Goal: Transaction & Acquisition: Purchase product/service

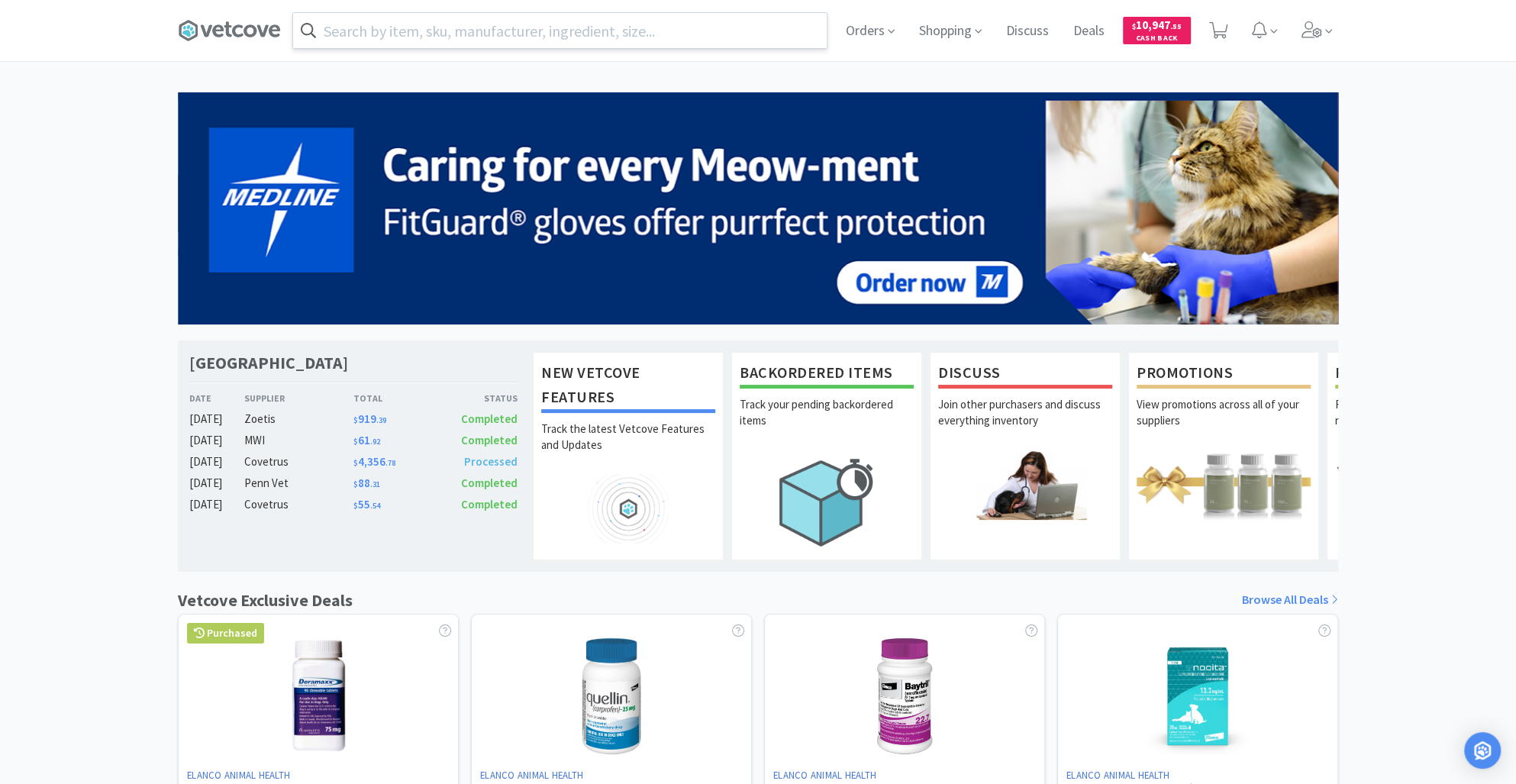
click at [373, 38] on input "text" at bounding box center [560, 30] width 533 height 35
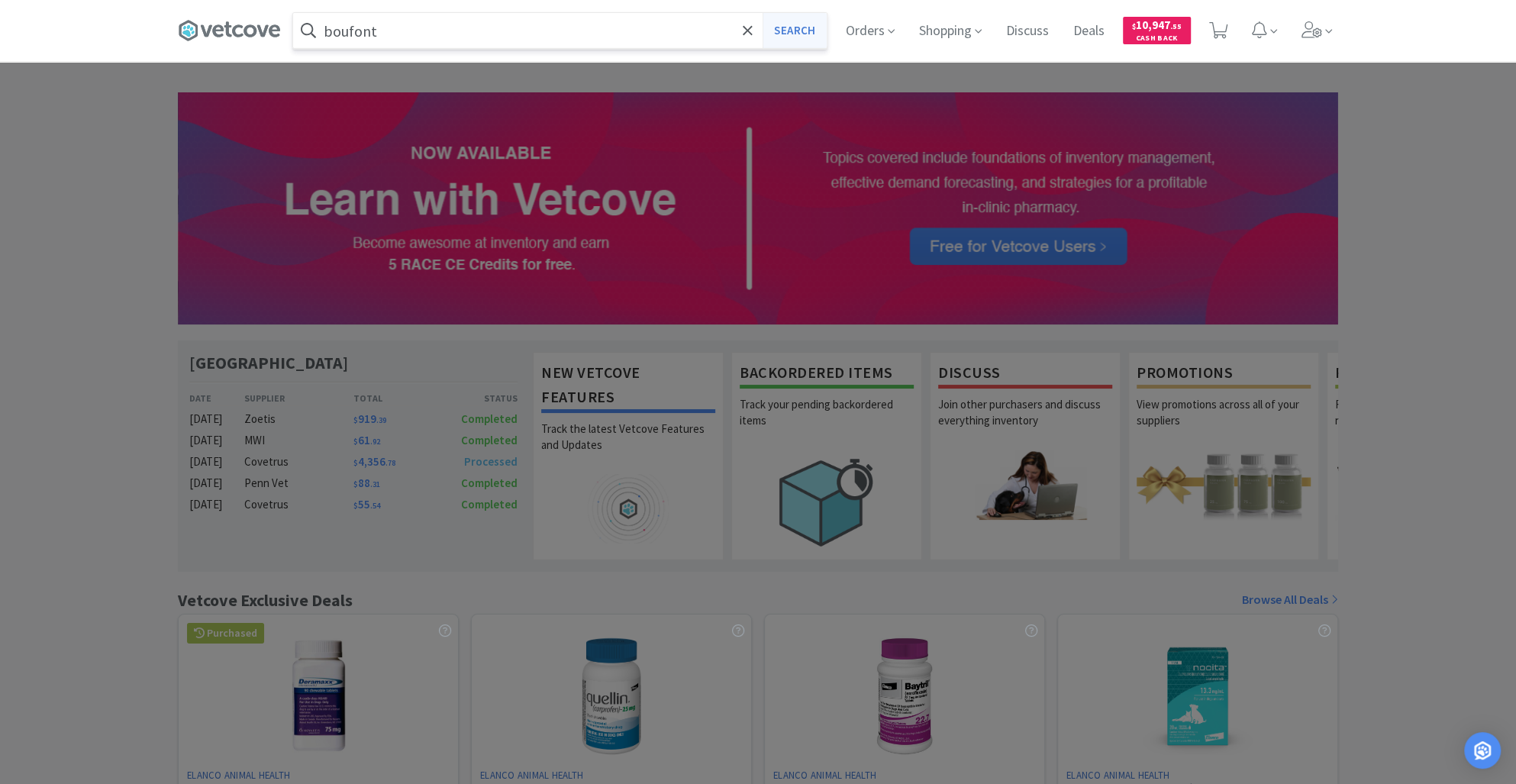
type input "boufont"
click at [787, 31] on button "Search" at bounding box center [795, 30] width 64 height 35
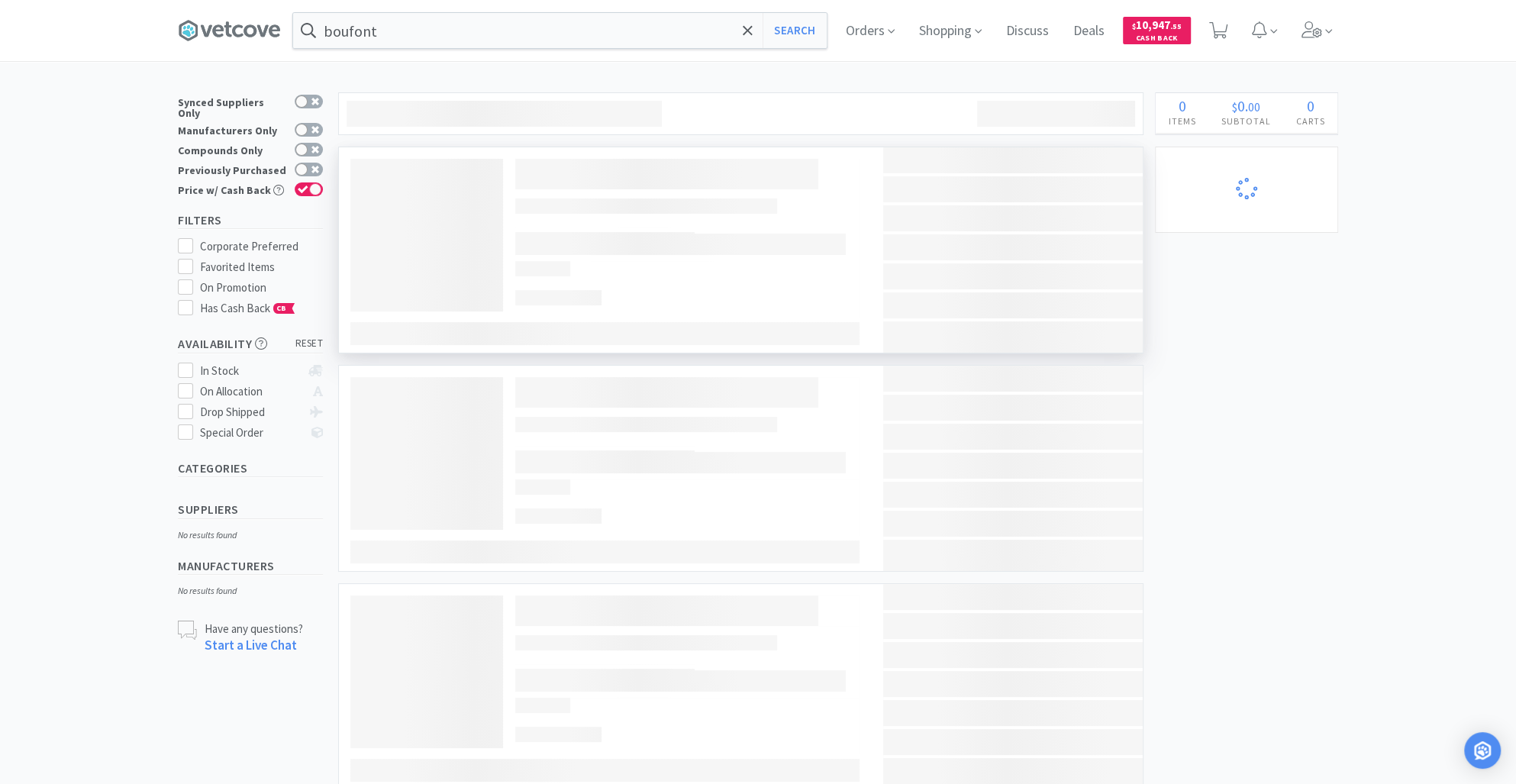
select select "20"
select select "40"
select select "2"
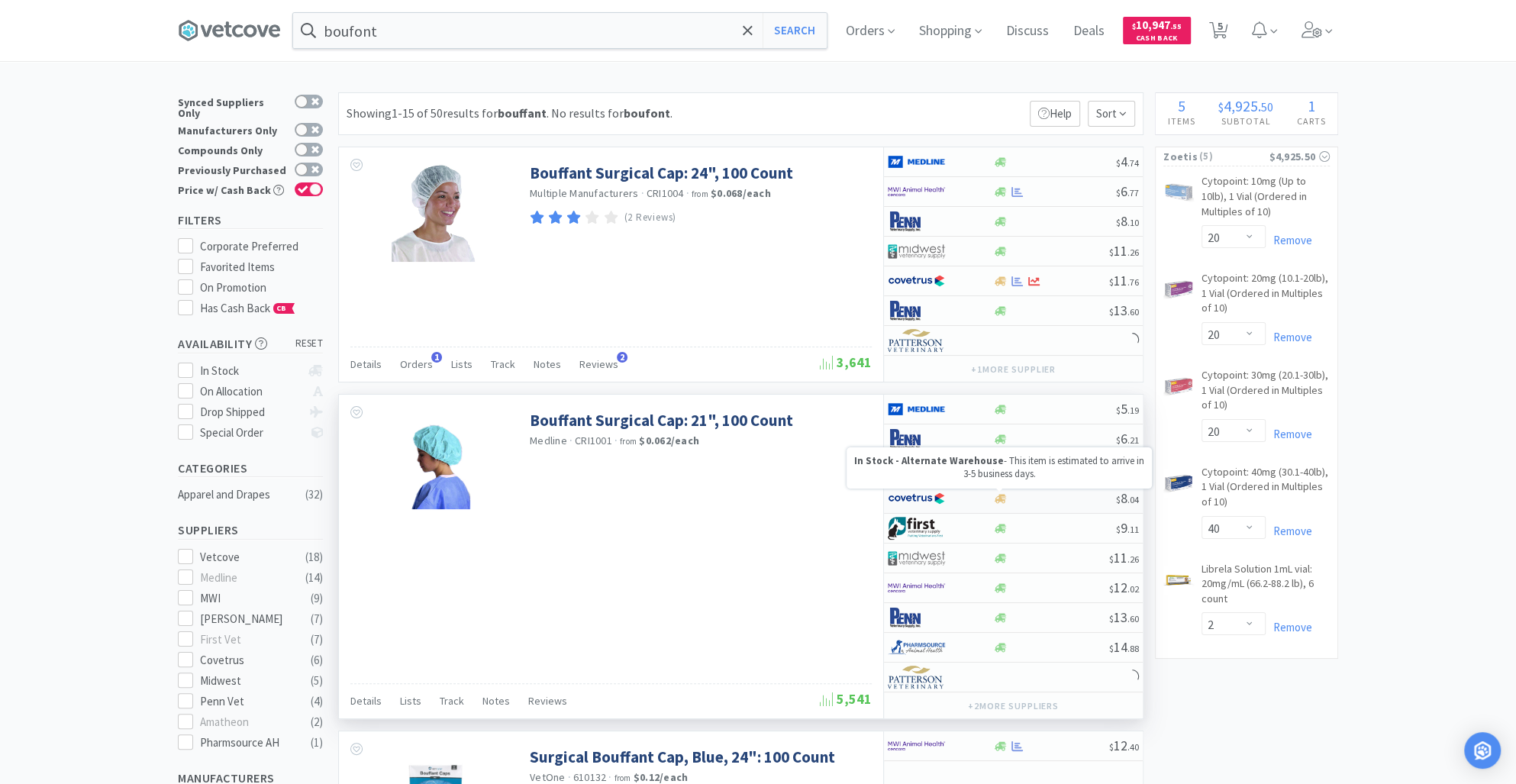
click at [999, 495] on icon at bounding box center [1000, 498] width 11 height 9
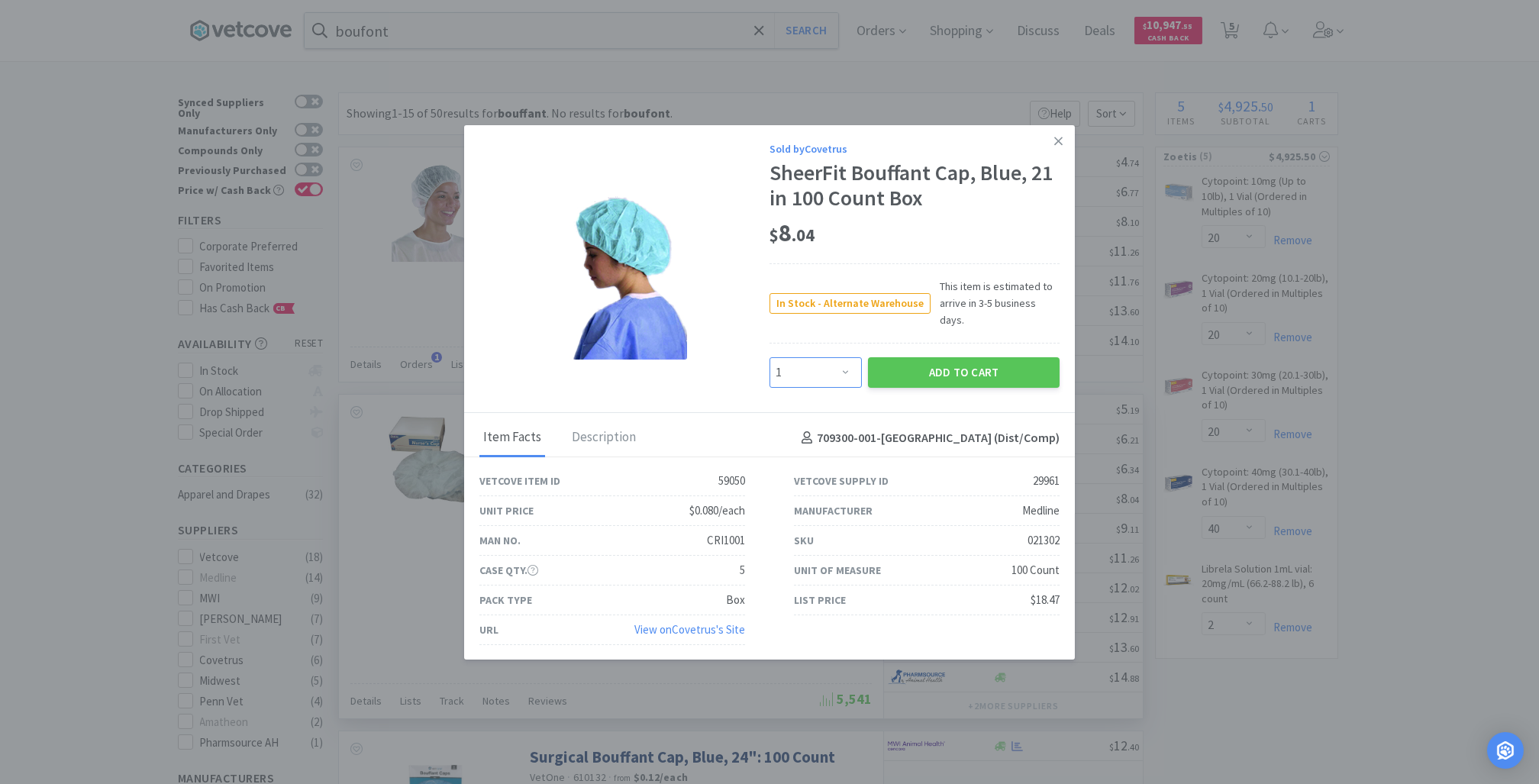
click at [843, 367] on select "Enter Quantity 1 2 3 4 5 6 7 8 9 10 11 12 13 14 15 16 17 18 19 20 Enter Quantity" at bounding box center [815, 372] width 92 height 31
select select "4"
click at [770, 357] on select "Enter Quantity 1 2 3 4 5 6 7 8 9 10 11 12 13 14 15 16 17 18 19 20 Enter Quantity" at bounding box center [815, 372] width 92 height 31
click at [942, 364] on button "Add to Cart" at bounding box center [963, 372] width 192 height 31
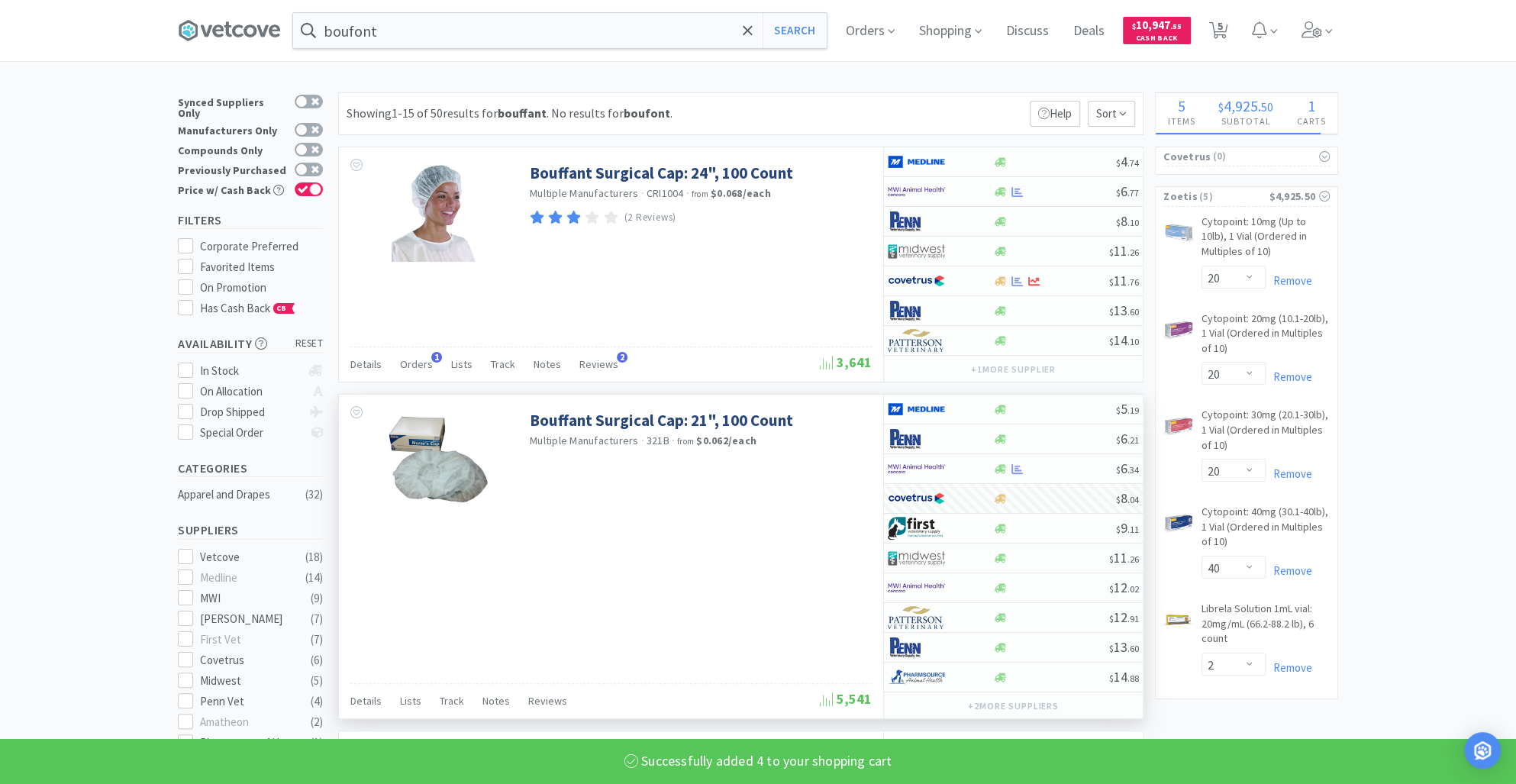
select select "4"
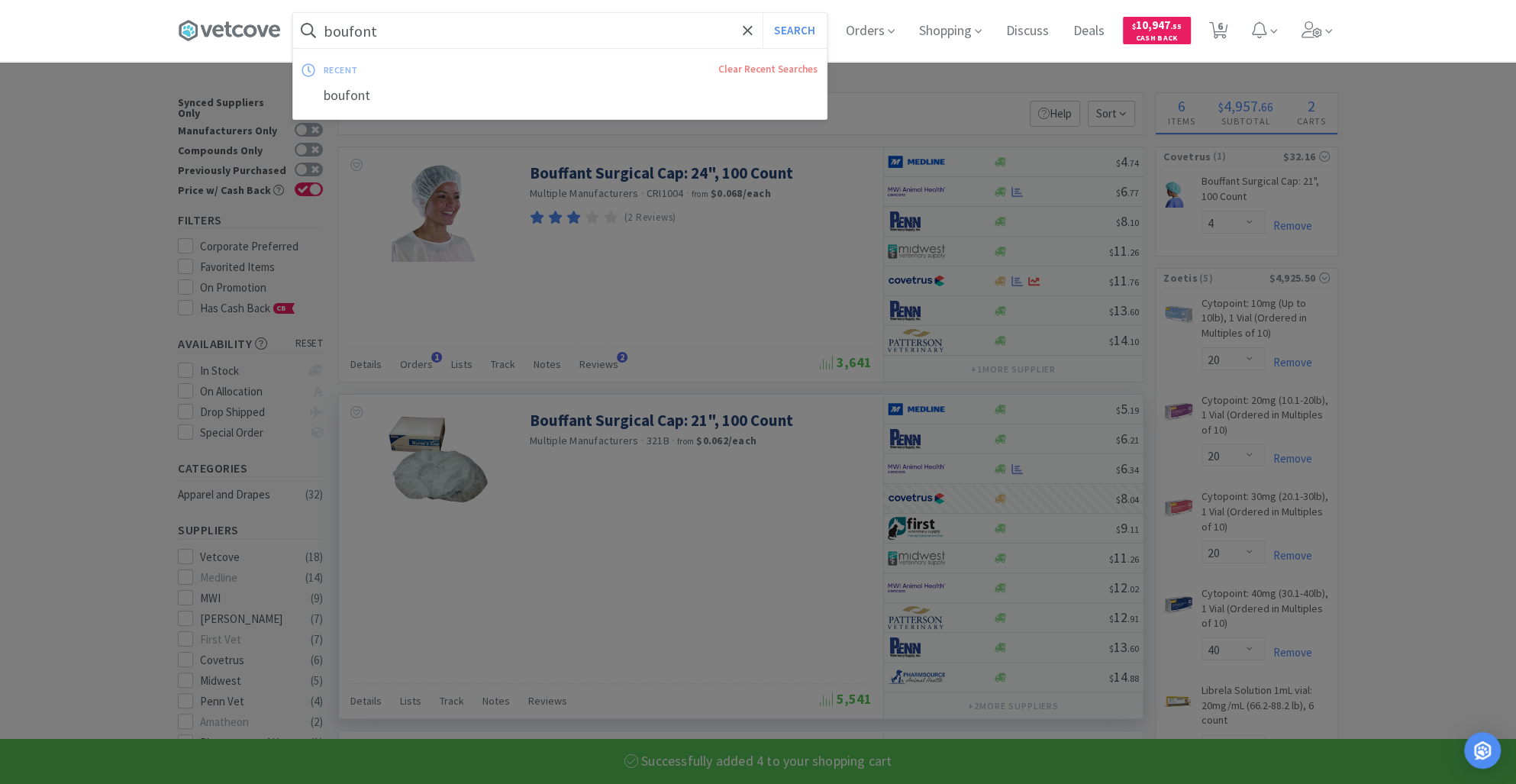
click at [392, 37] on input "boufont" at bounding box center [560, 30] width 533 height 35
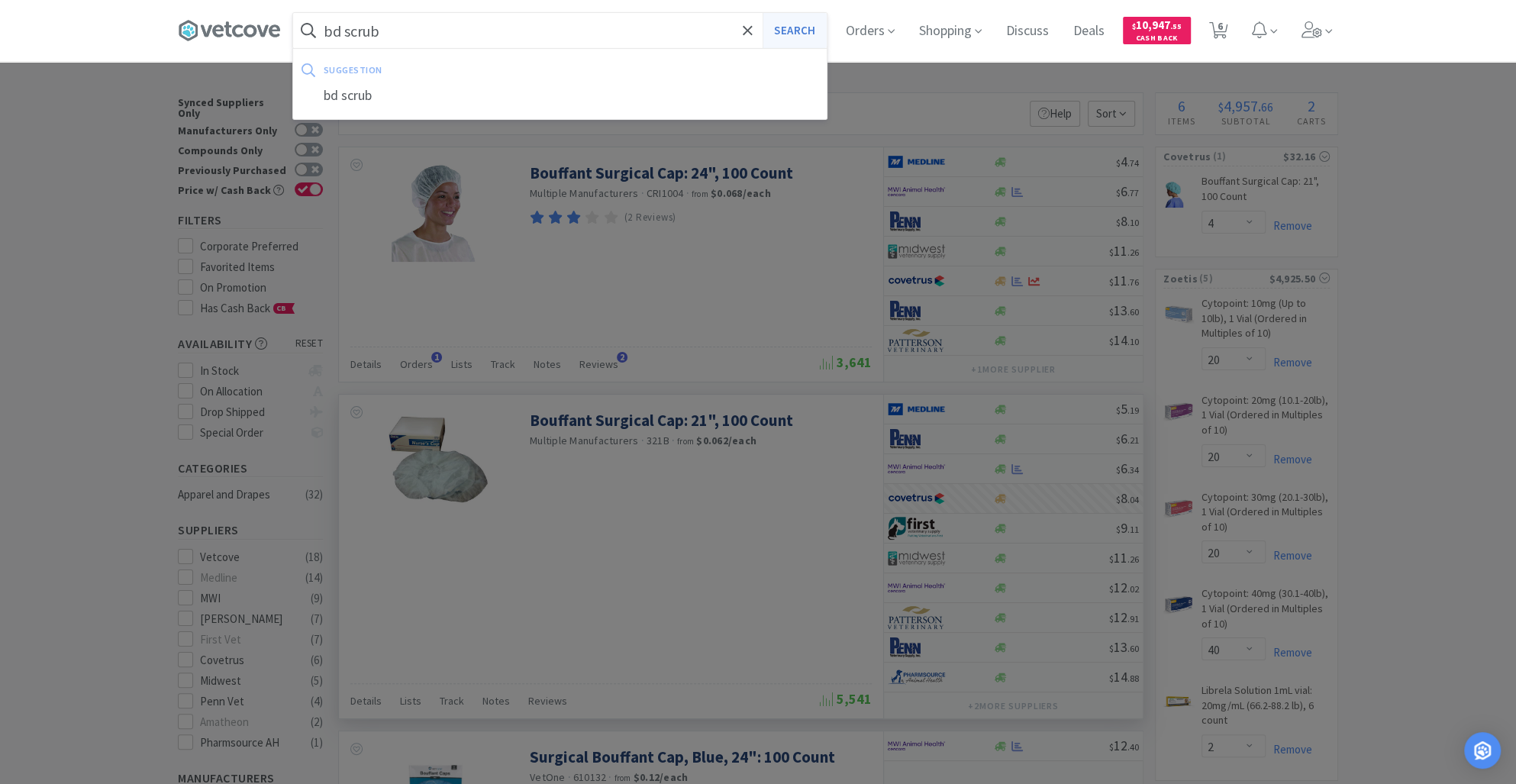
type input "bd scrub"
click at [812, 20] on button "Search" at bounding box center [795, 30] width 64 height 35
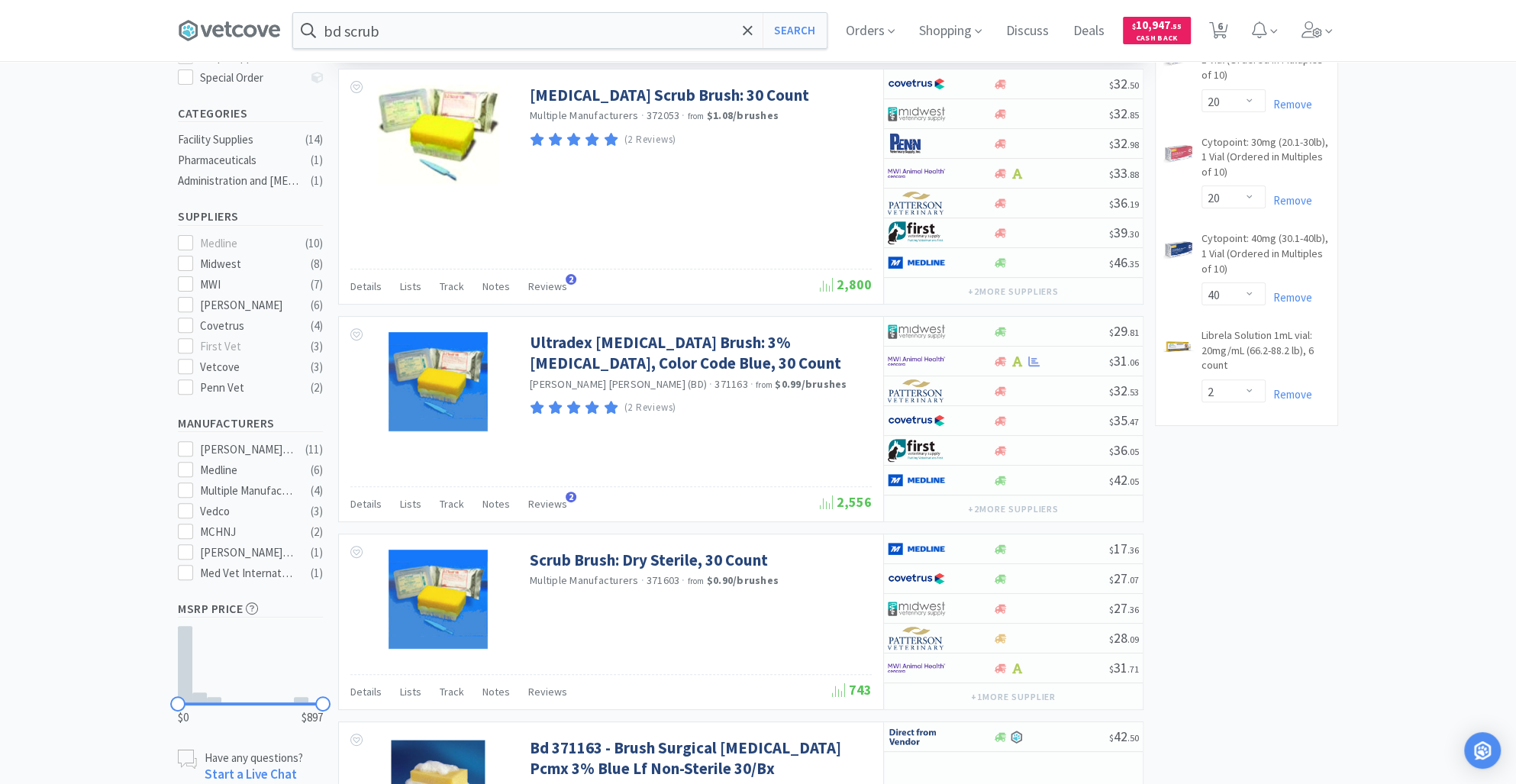
scroll to position [349, 0]
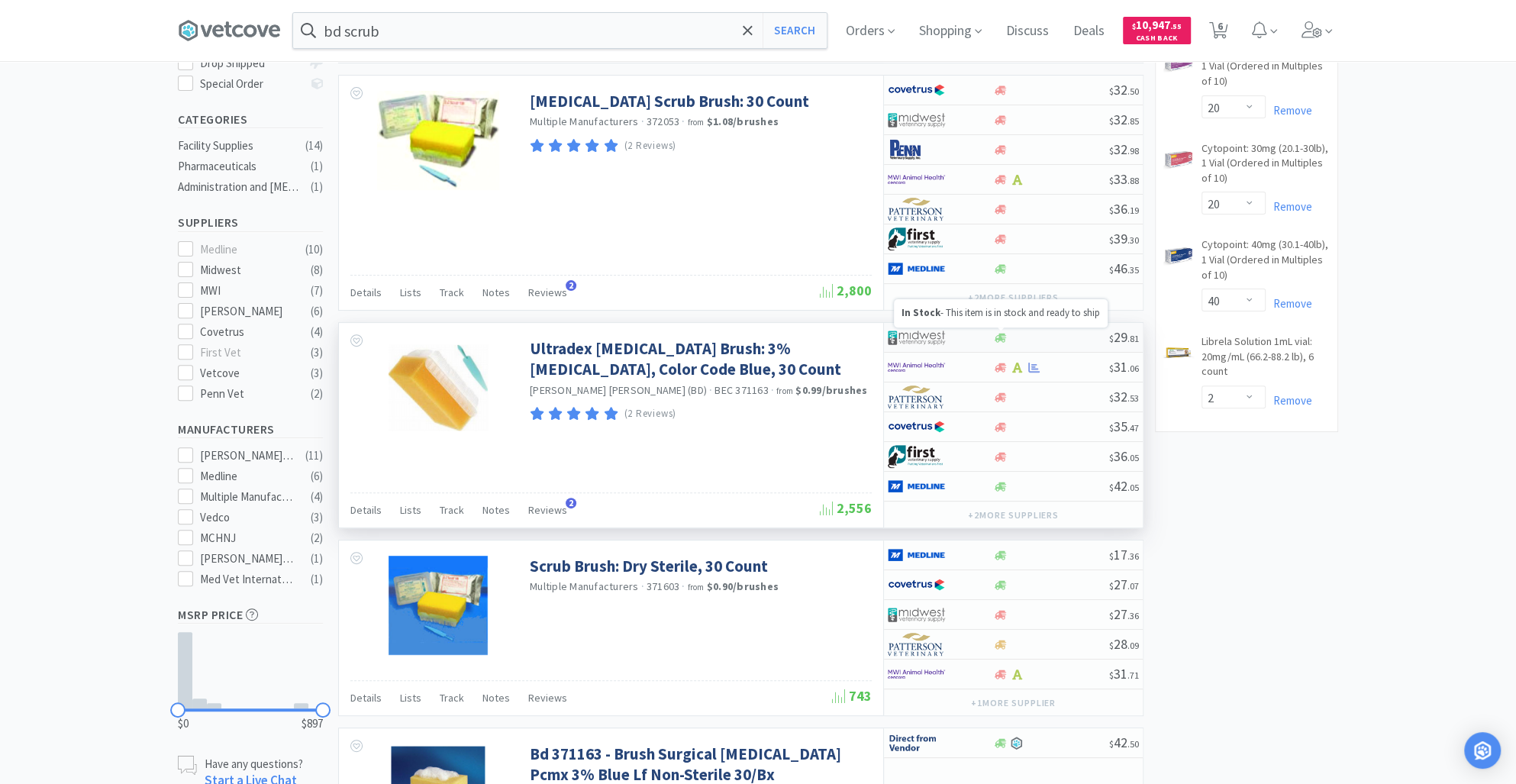
click at [1003, 336] on icon at bounding box center [1000, 337] width 11 height 9
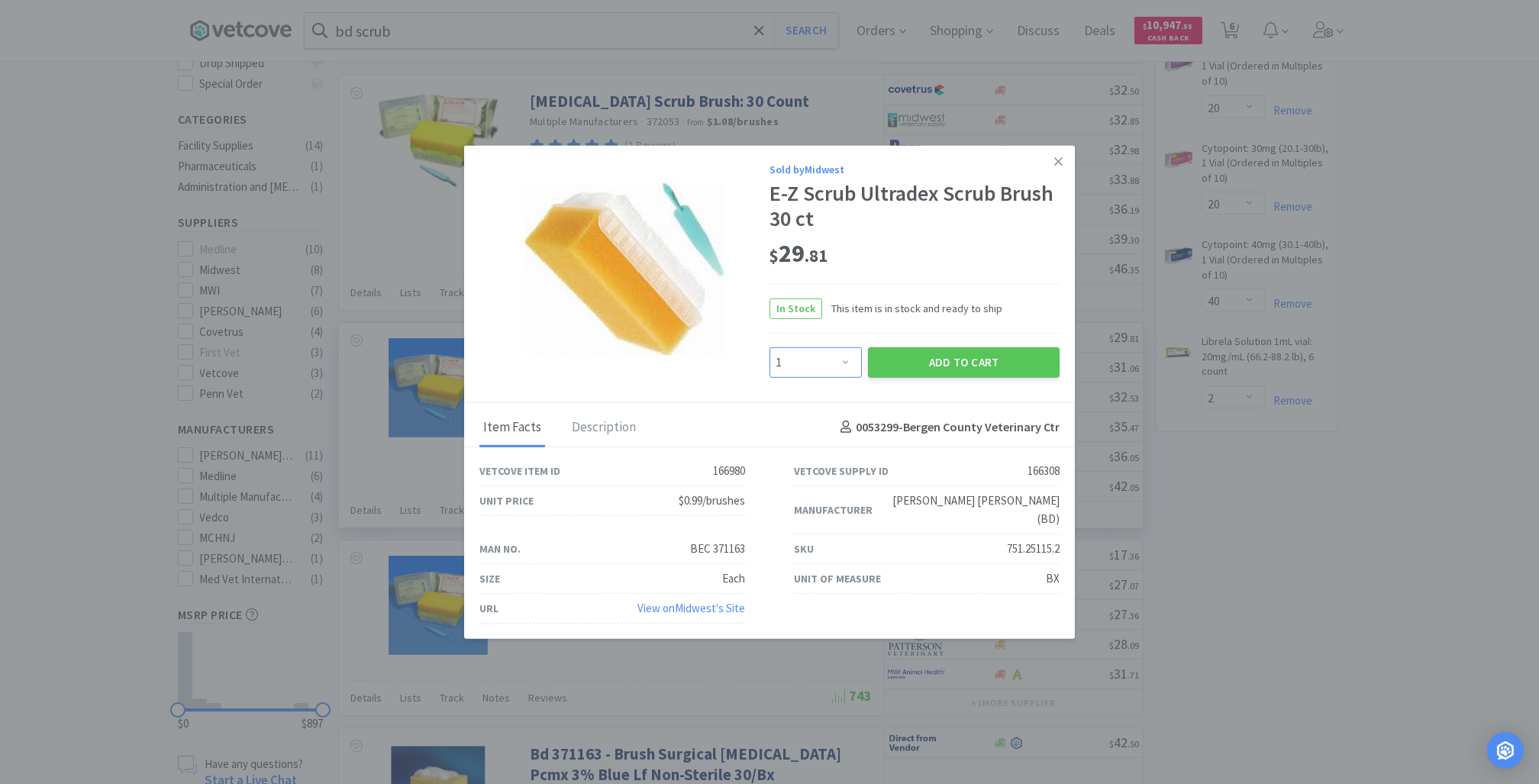
click at [843, 369] on select "Enter Quantity 1 2 3 4 5 6 7 8 9 10 11 12 13 14 15 16 17 18 19 20 Enter Quantity" at bounding box center [815, 362] width 92 height 31
select select "6"
click at [770, 356] on select "Enter Quantity 1 2 3 4 5 6 7 8 9 10 11 12 13 14 15 16 17 18 19 20 Enter Quantity" at bounding box center [815, 362] width 92 height 31
click at [946, 357] on button "Add to Cart" at bounding box center [963, 362] width 192 height 31
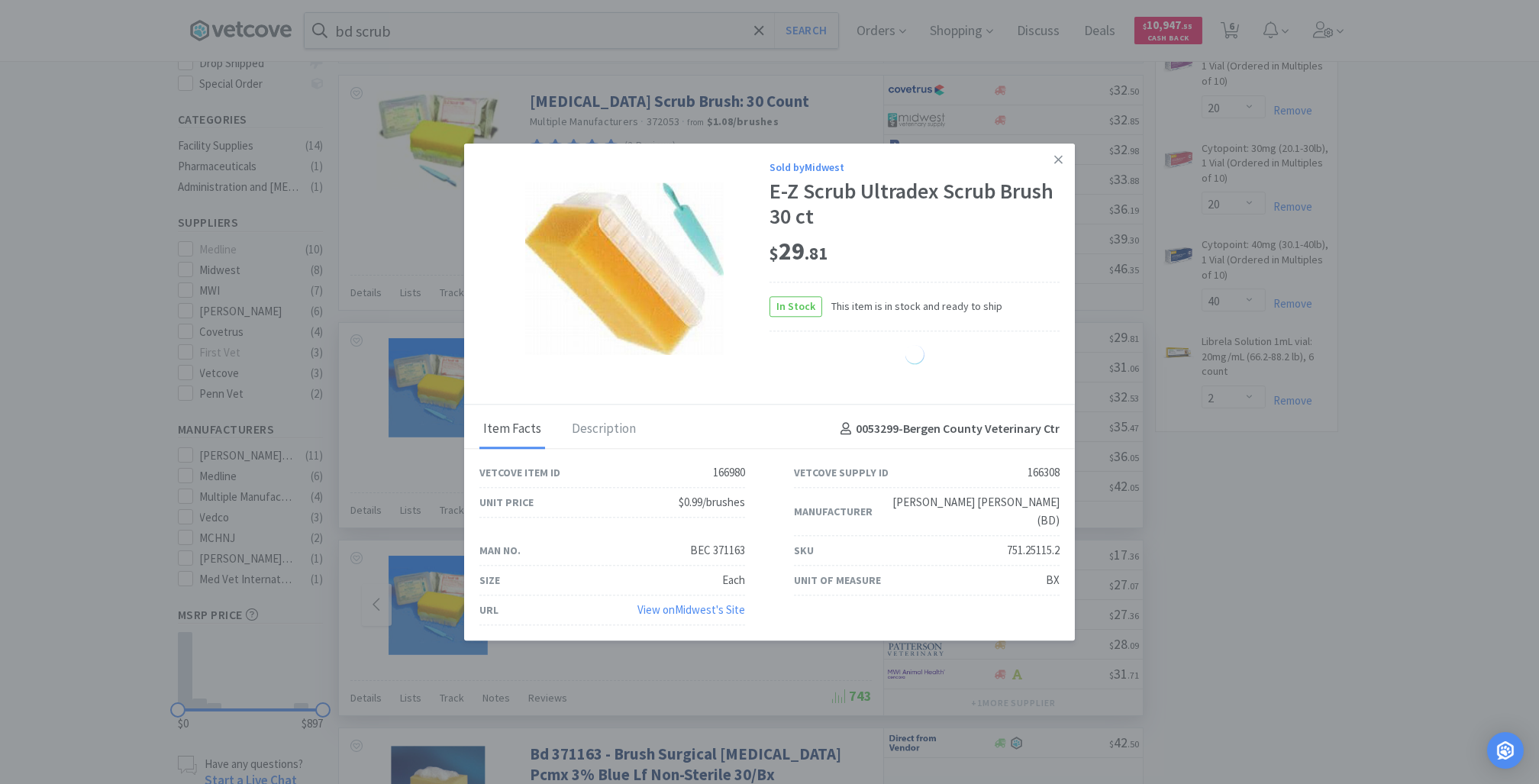
select select "6"
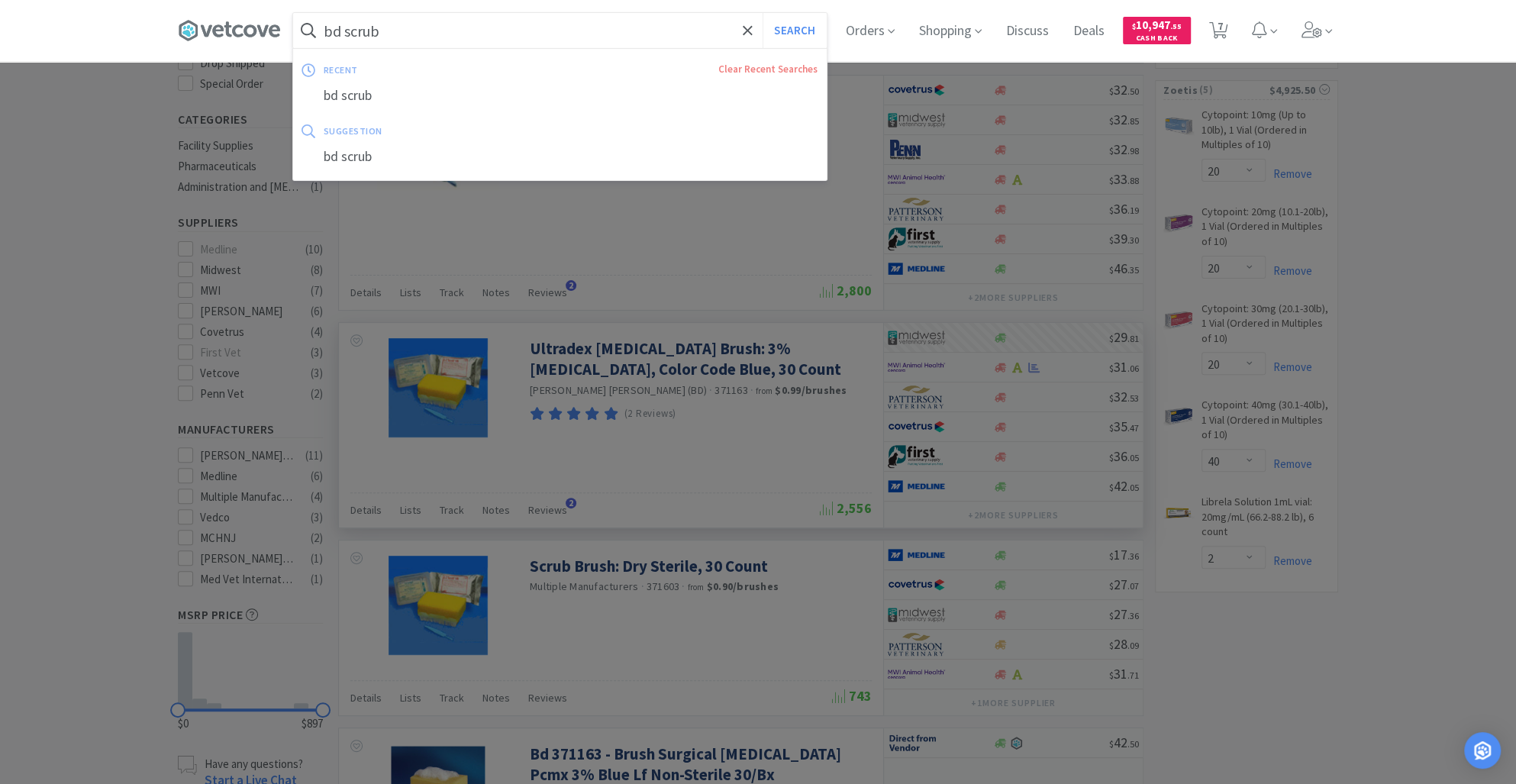
click at [418, 37] on input "bd scrub" at bounding box center [560, 30] width 533 height 35
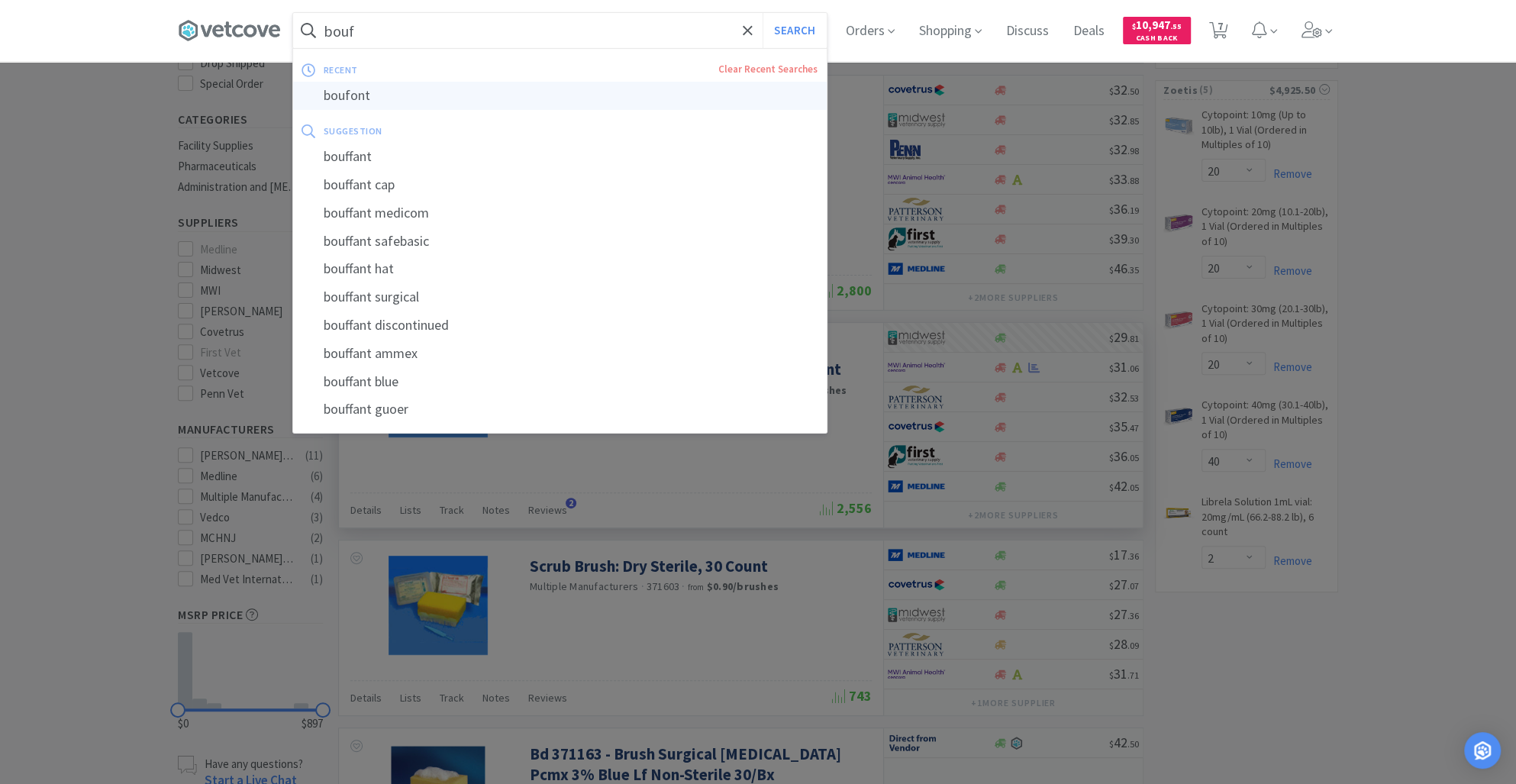
click at [372, 89] on div "boufont" at bounding box center [560, 95] width 533 height 28
type input "boufont"
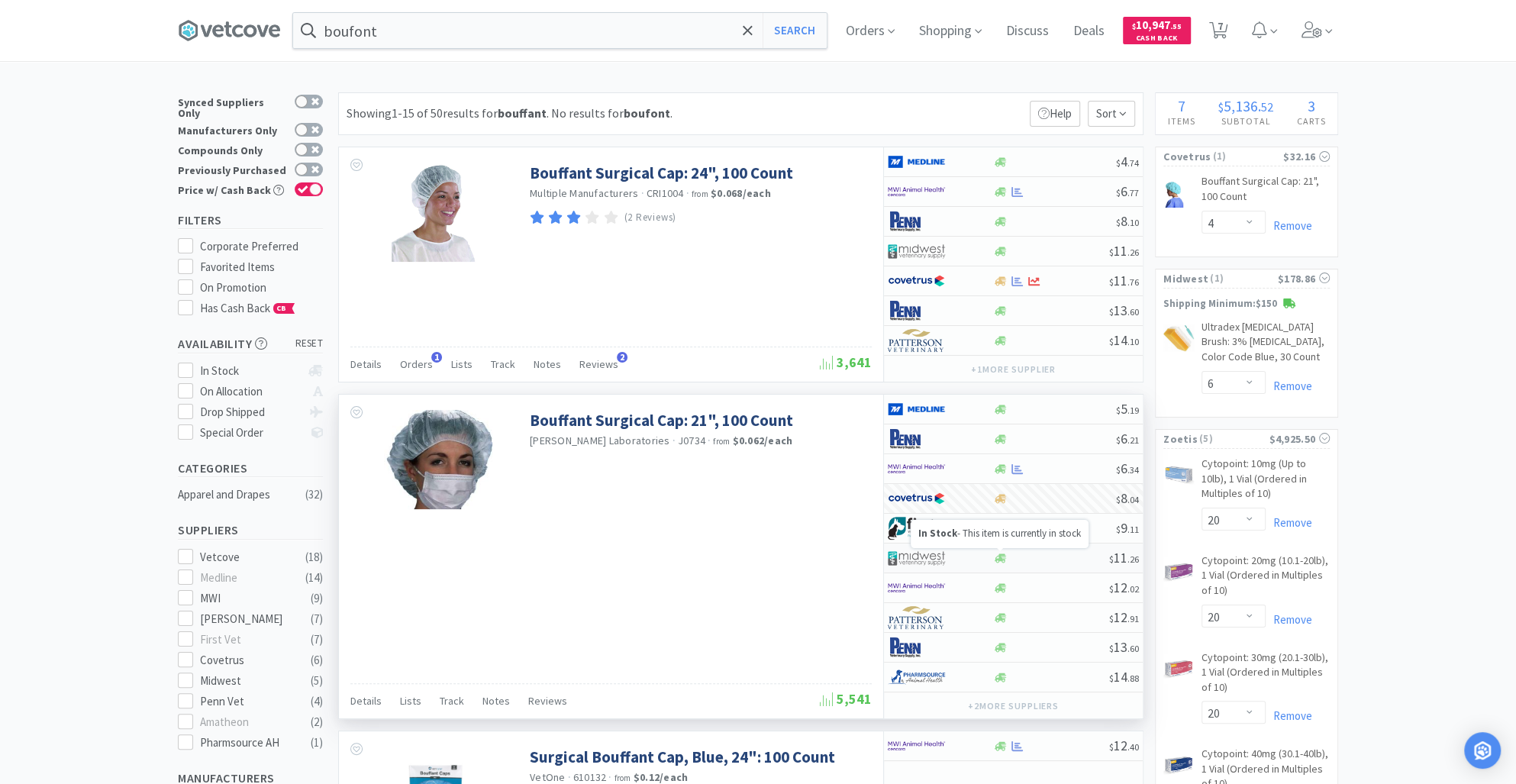
click at [1004, 558] on icon at bounding box center [1000, 558] width 11 height 9
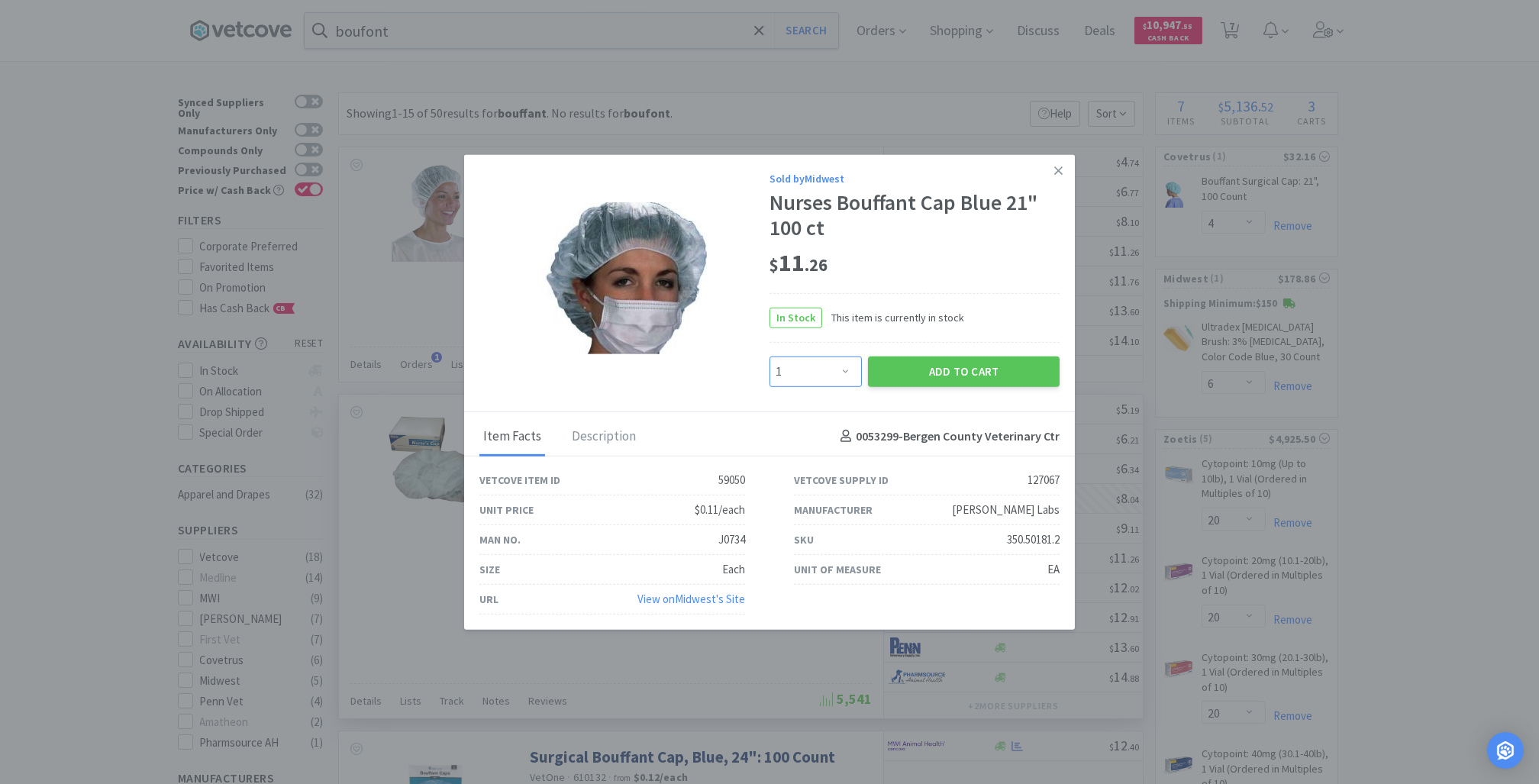
click at [844, 374] on select "Enter Quantity 1 2 3 4 5 6 7 8 9 10 11 12 13 14 15 16 17 18 19 20 Enter Quantity" at bounding box center [815, 371] width 92 height 31
select select "4"
click at [770, 356] on select "Enter Quantity 1 2 3 4 5 6 7 8 9 10 11 12 13 14 15 16 17 18 19 20 Enter Quantity" at bounding box center [815, 371] width 92 height 31
click at [979, 382] on button "Add to Cart" at bounding box center [963, 371] width 192 height 31
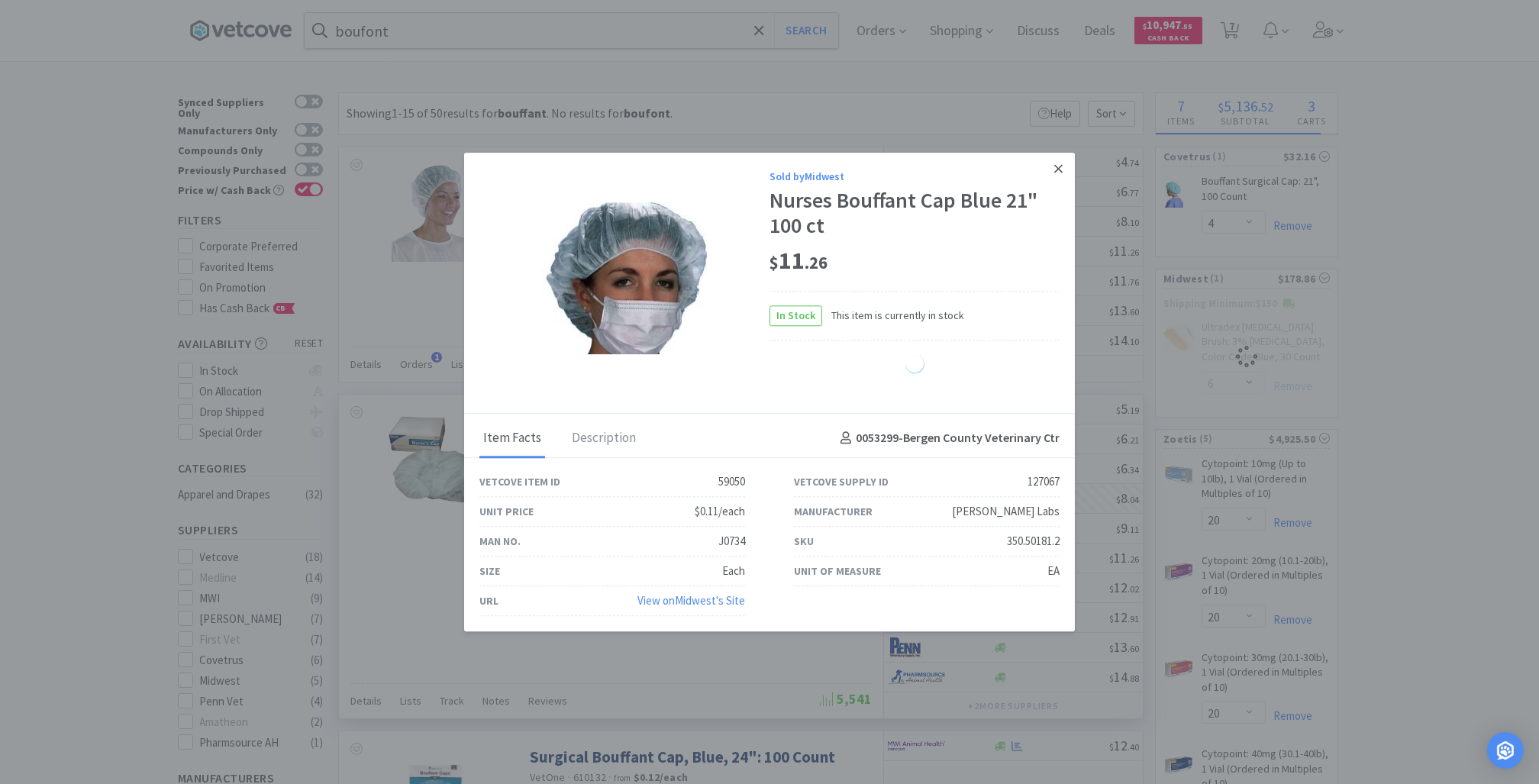
select select "4"
select select "6"
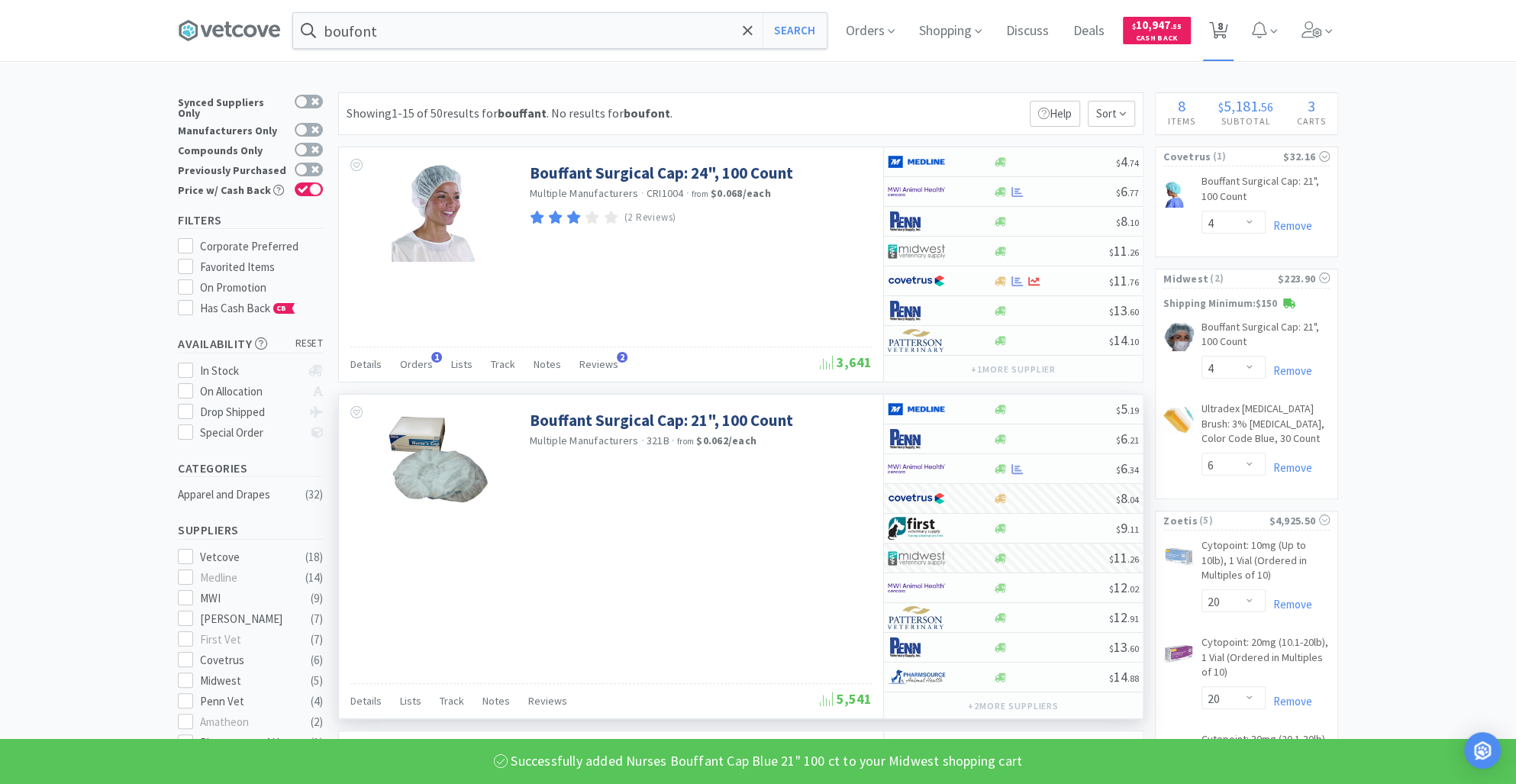
click at [1220, 28] on icon at bounding box center [1218, 31] width 19 height 17
select select "20"
select select "40"
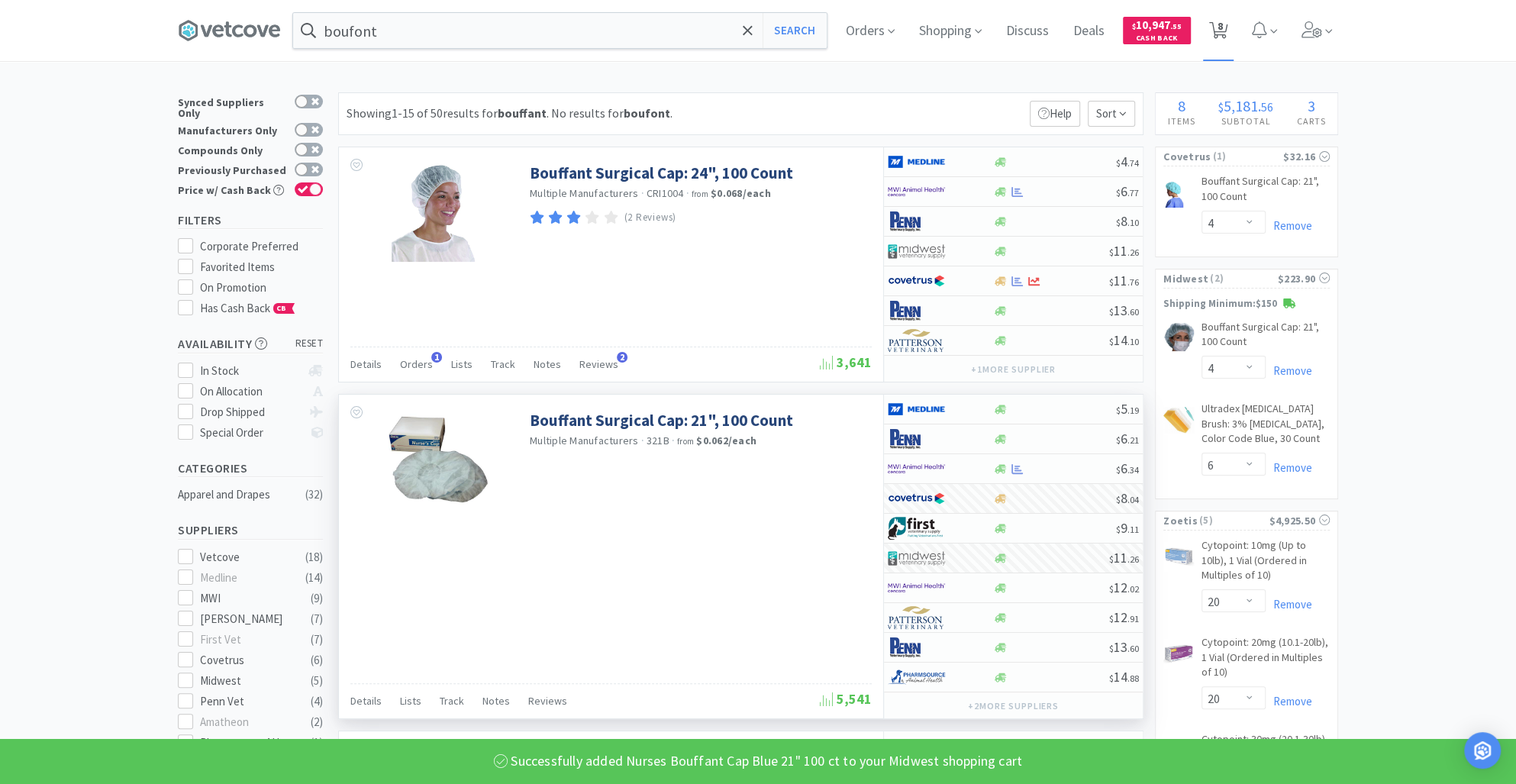
select select "2"
select select "4"
select select "6"
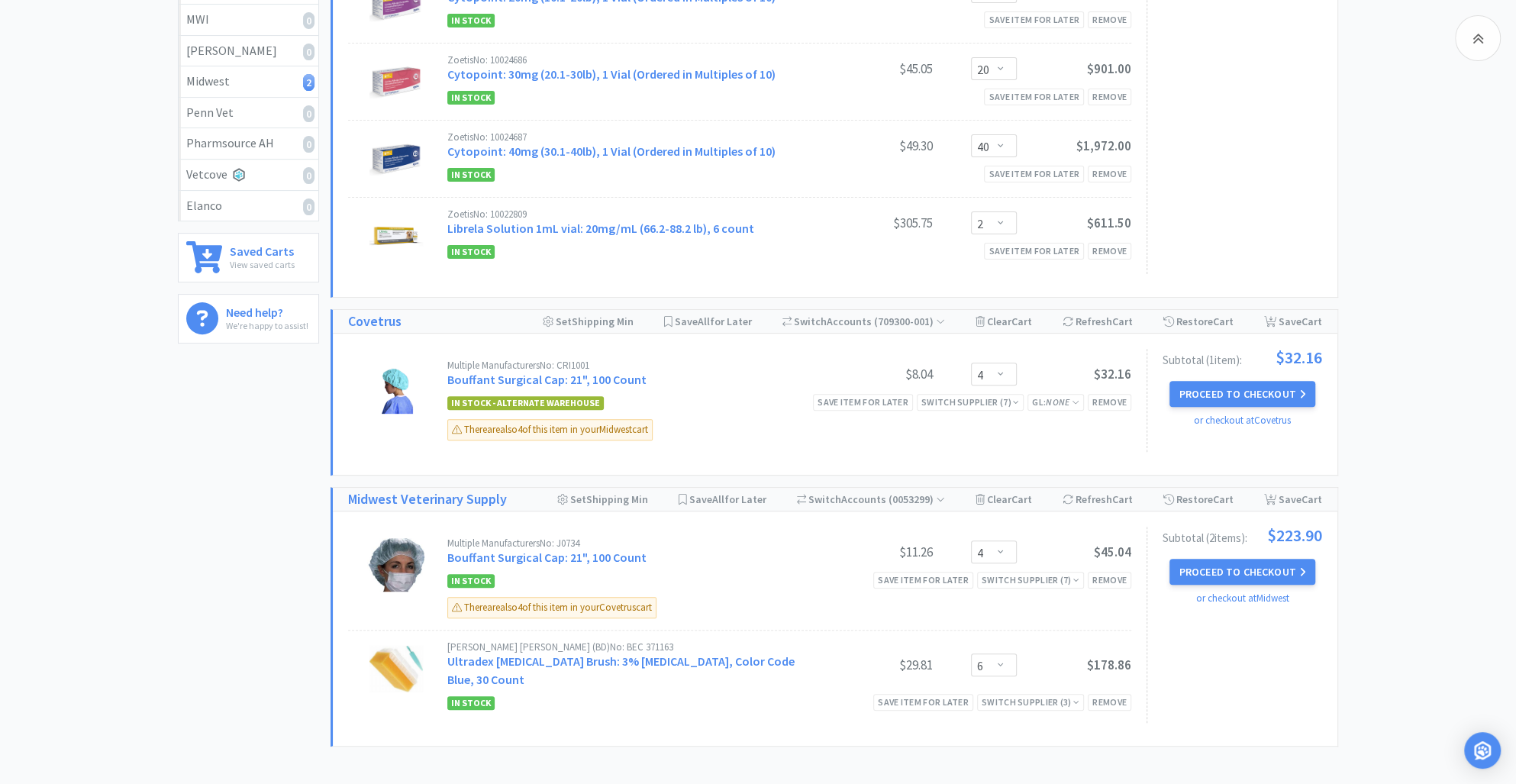
scroll to position [352, 0]
click at [1105, 392] on div "Remove" at bounding box center [1109, 400] width 44 height 16
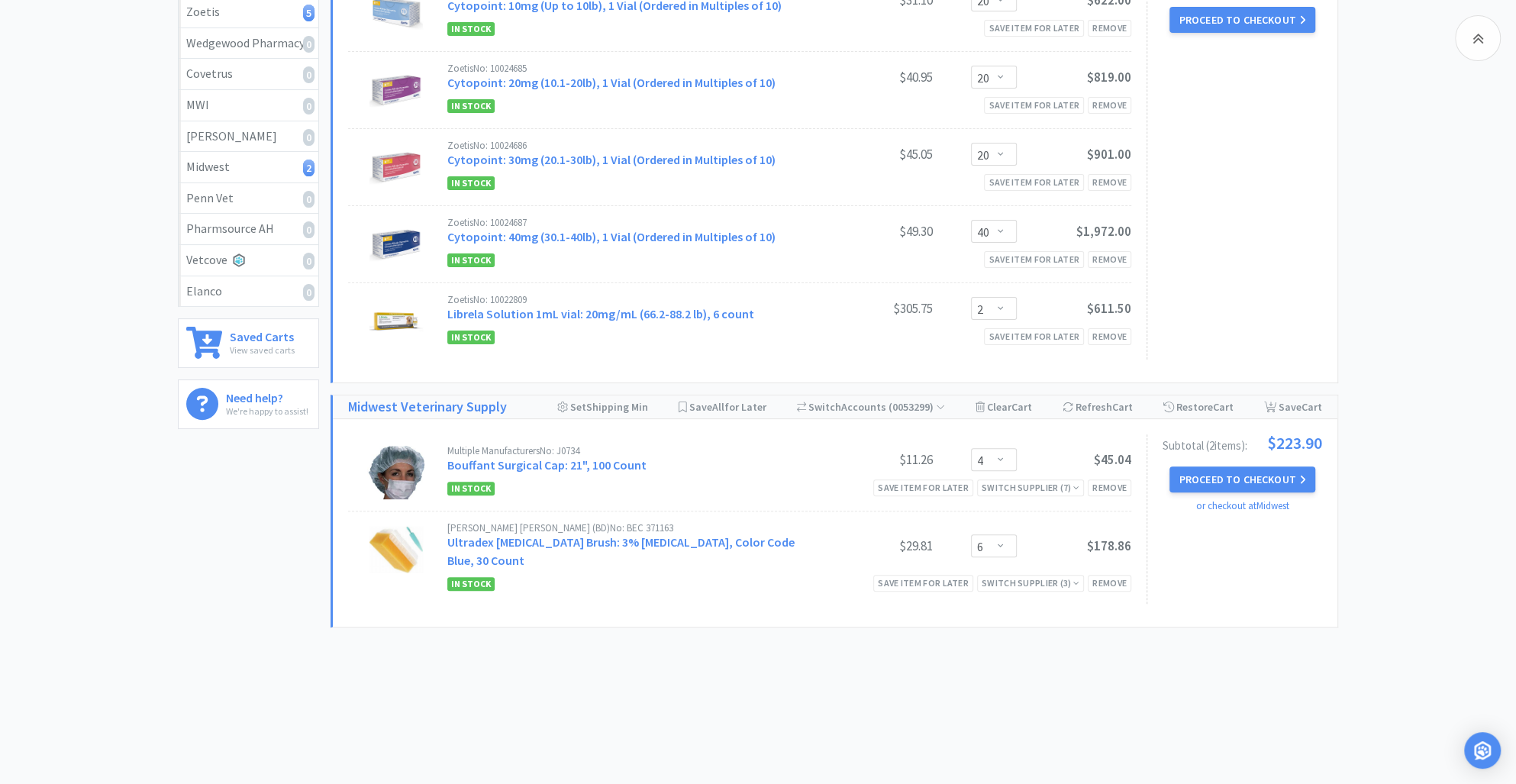
scroll to position [248, 0]
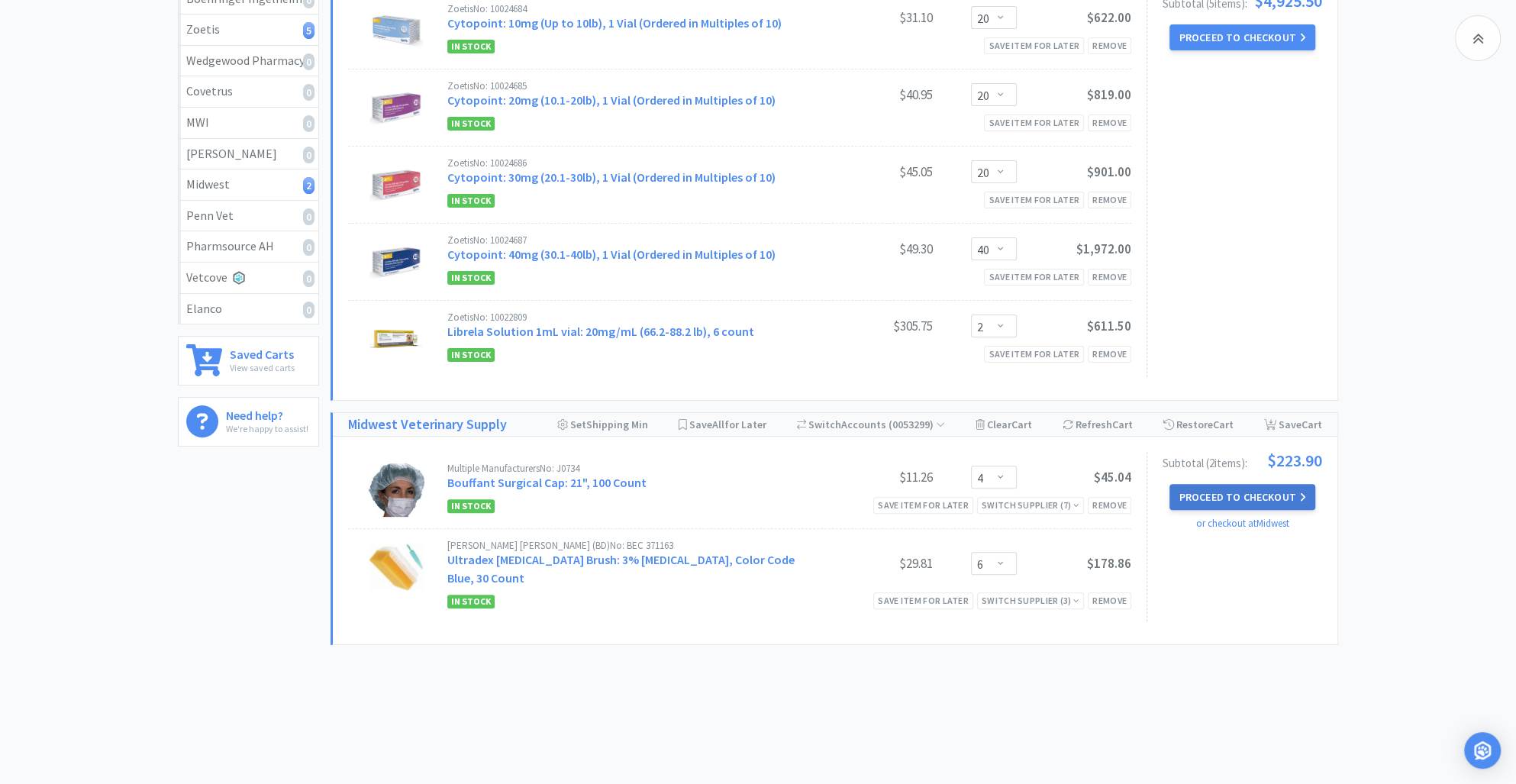
click at [1225, 498] on button "Proceed to Checkout" at bounding box center [1242, 497] width 145 height 26
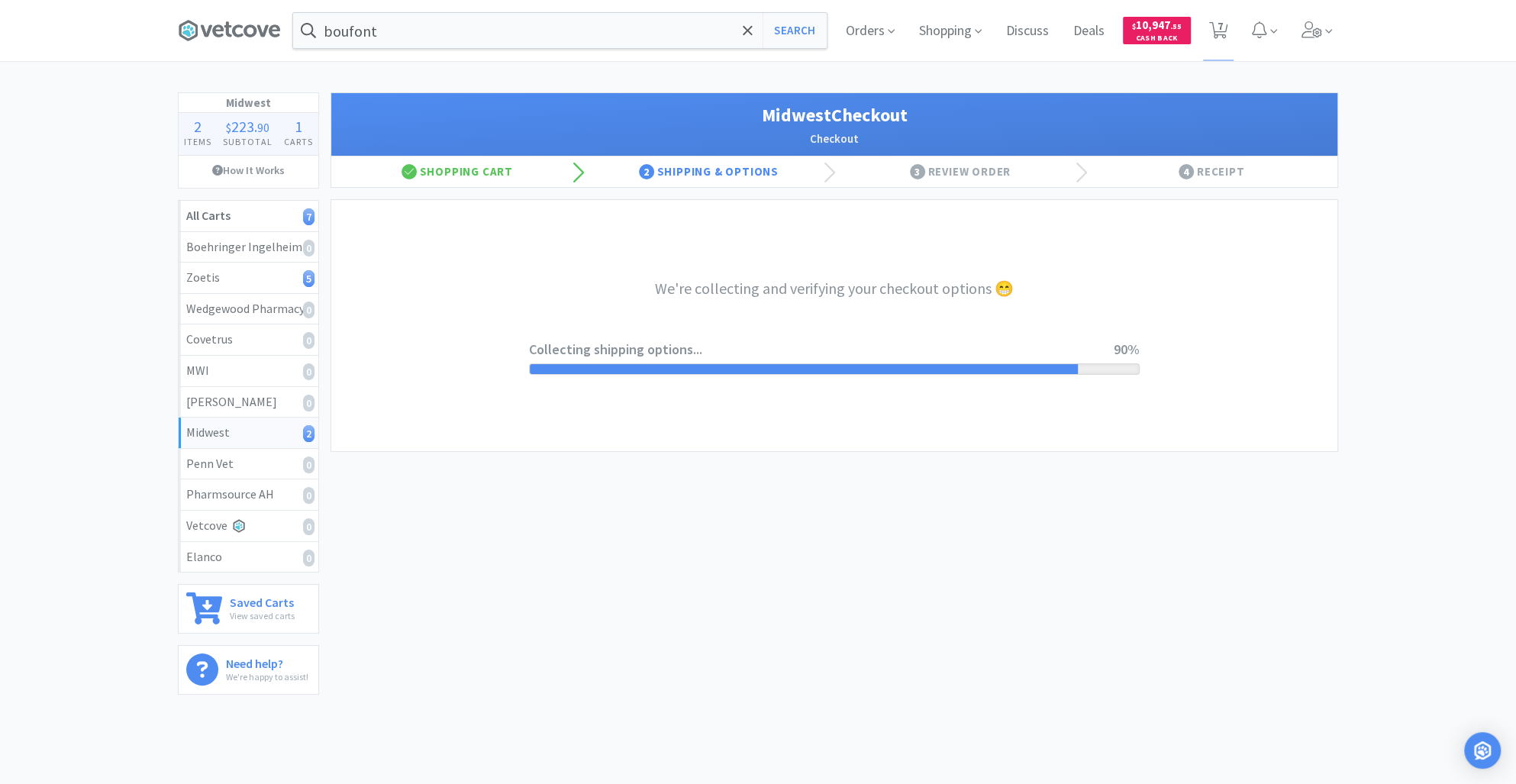
select select "0"
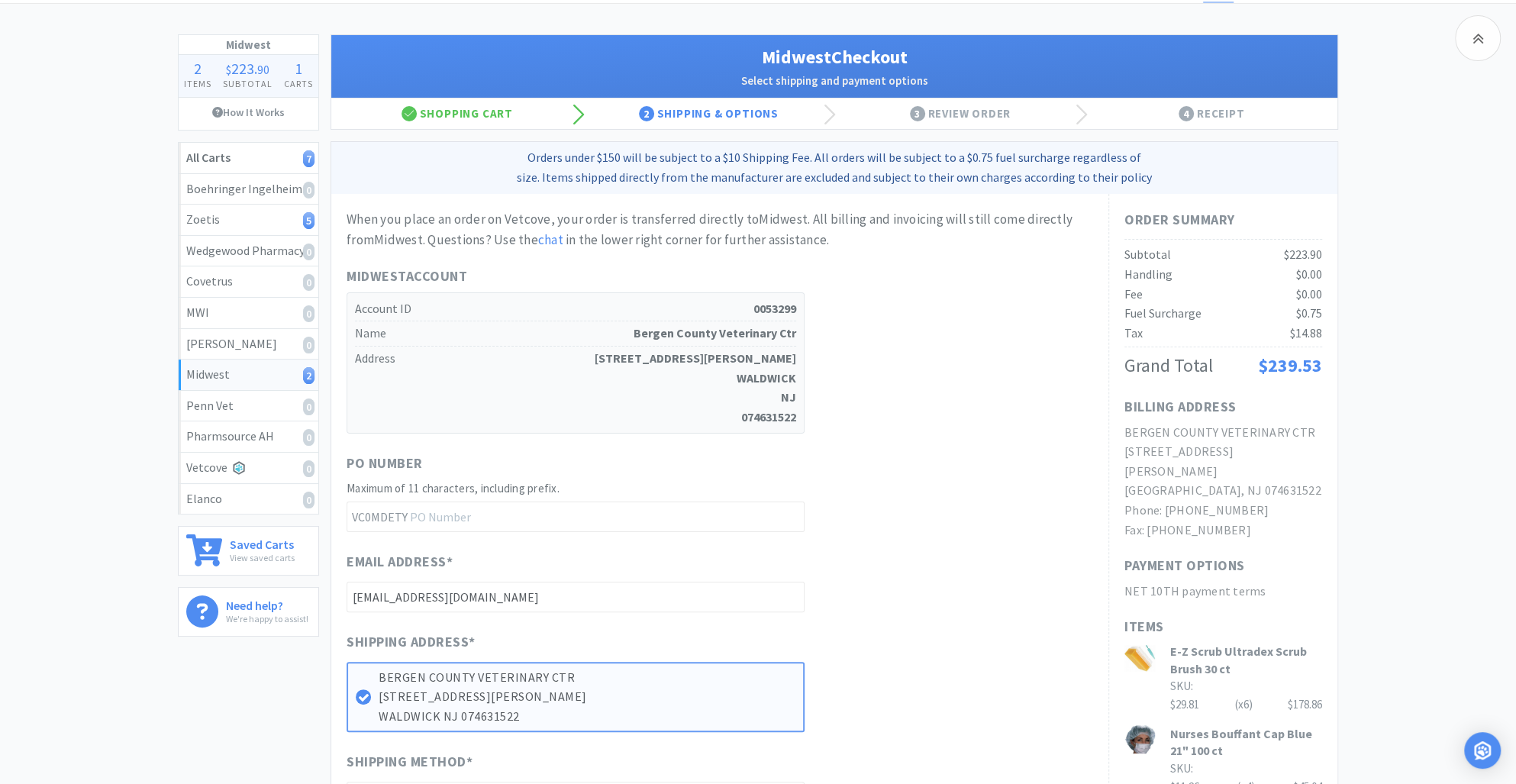
scroll to position [469, 0]
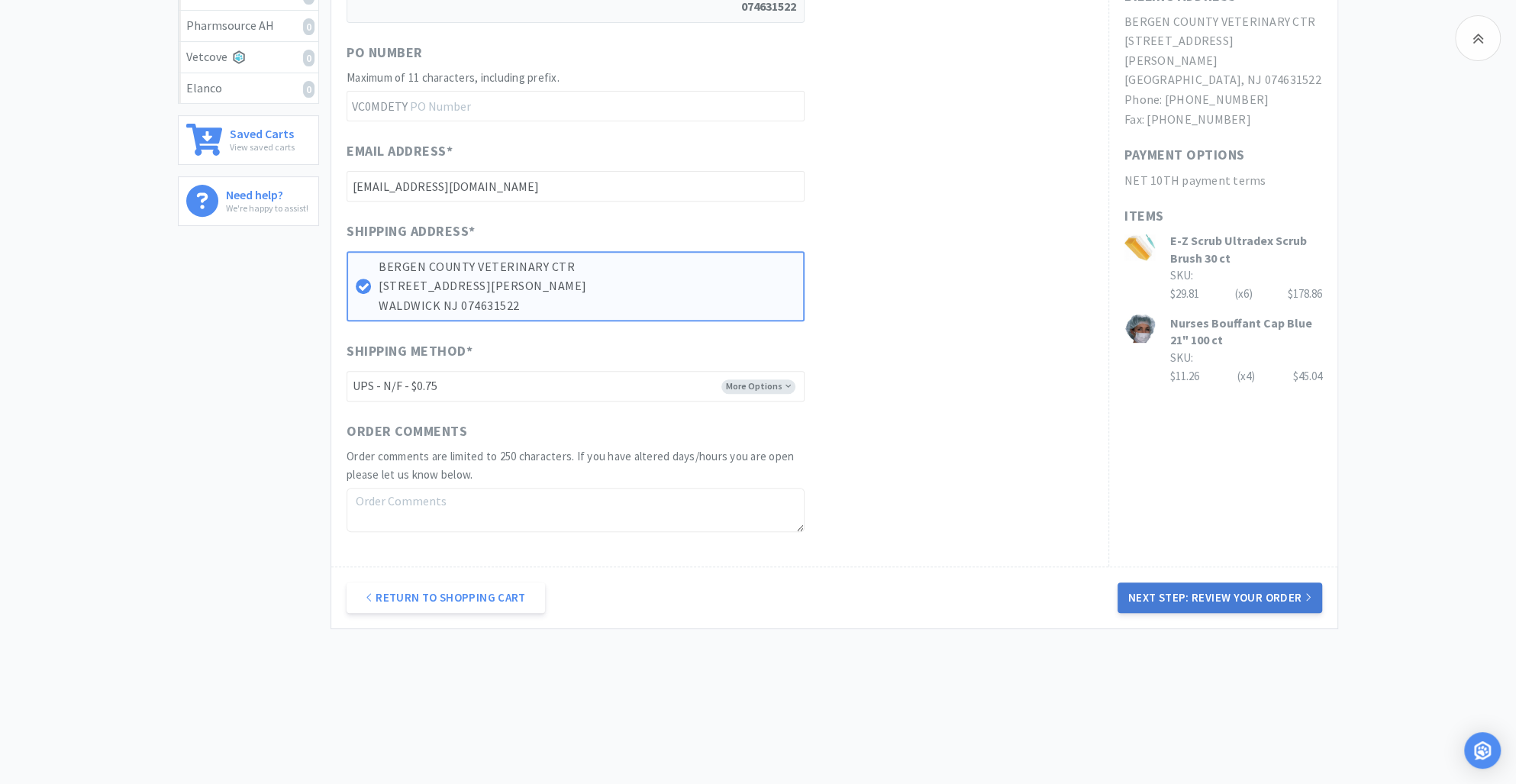
click at [1245, 589] on button "Next Step: Review Your Order" at bounding box center [1220, 597] width 205 height 31
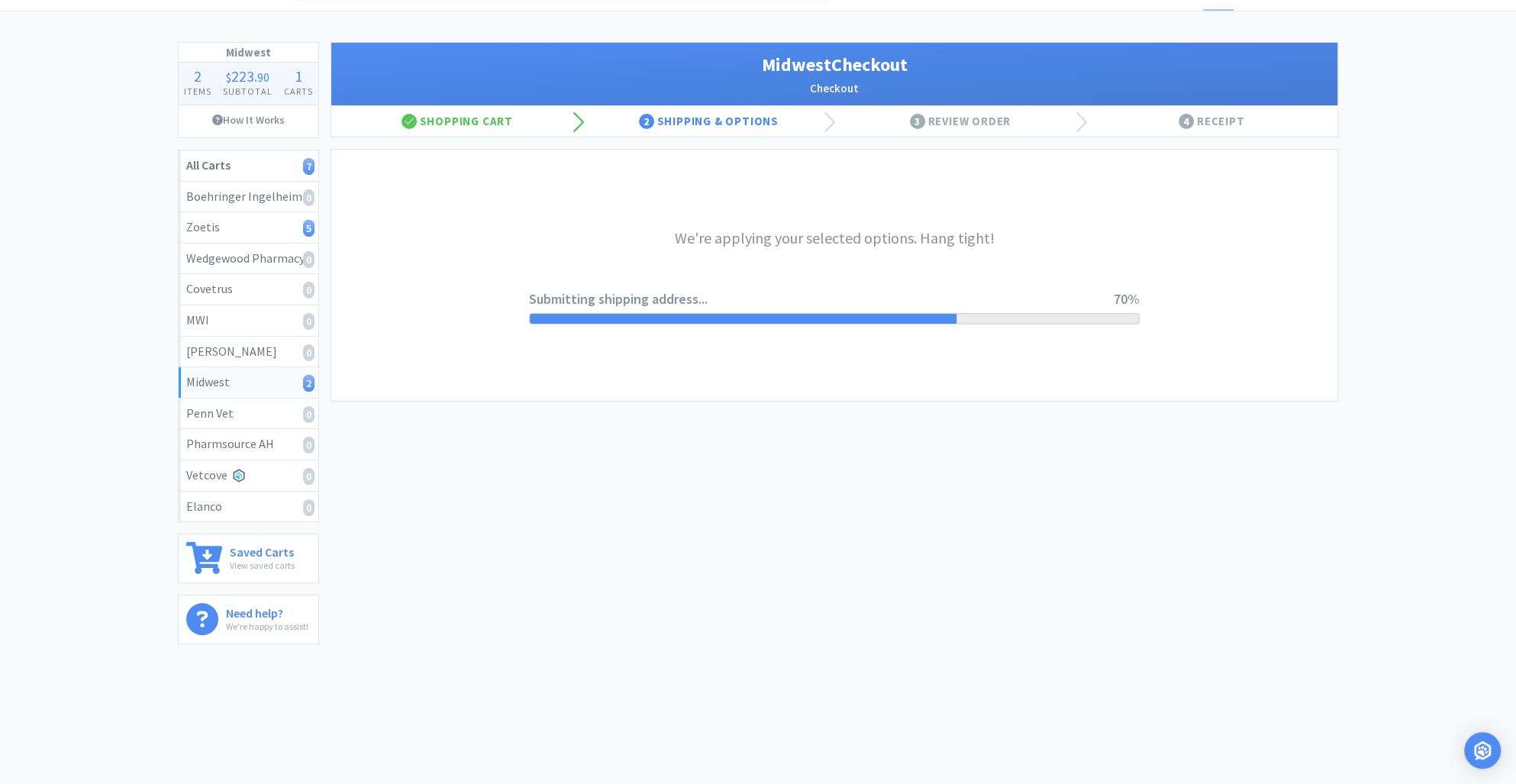
scroll to position [0, 0]
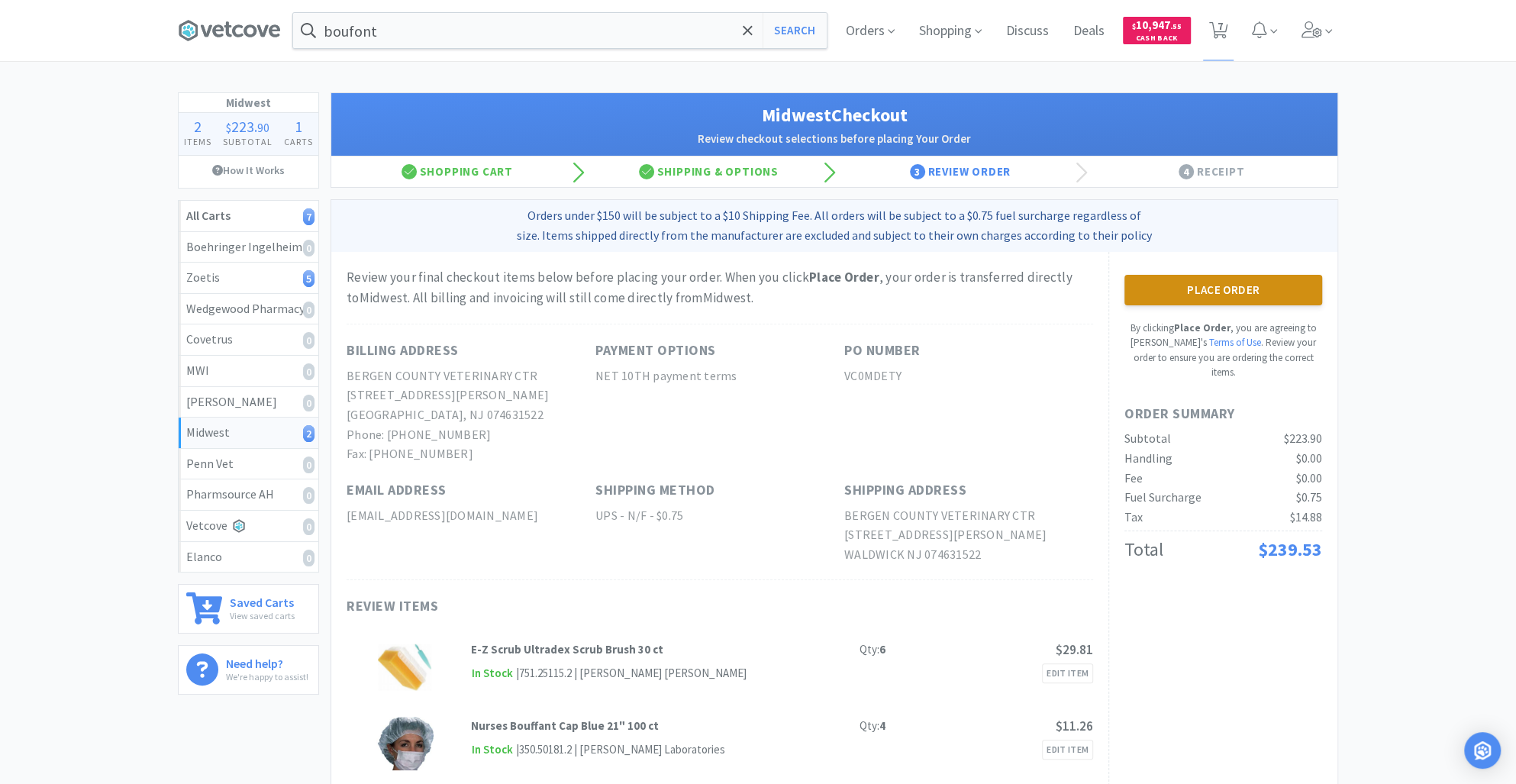
click at [1183, 288] on button "Place Order" at bounding box center [1224, 291] width 198 height 31
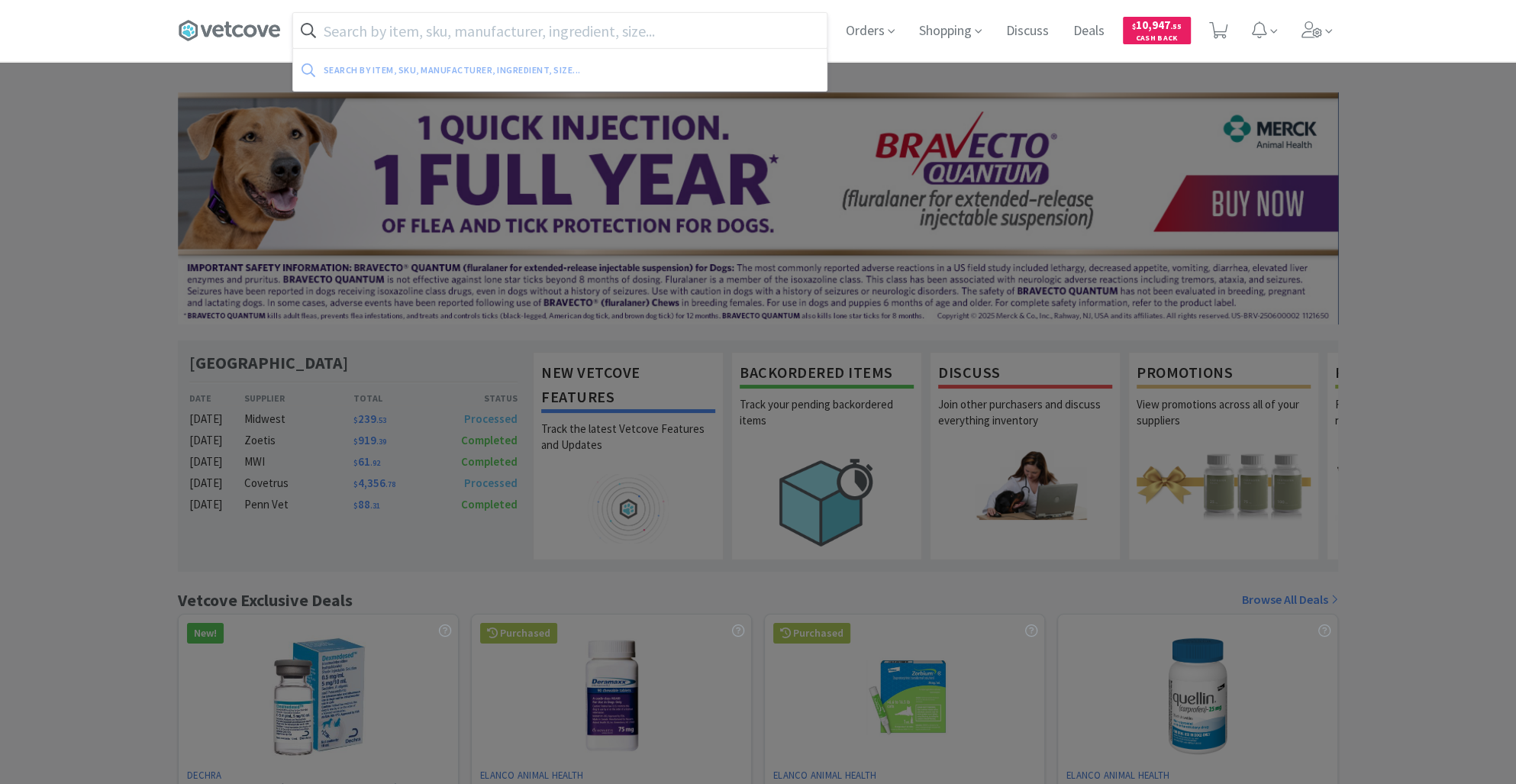
click at [376, 38] on input "text" at bounding box center [560, 30] width 533 height 35
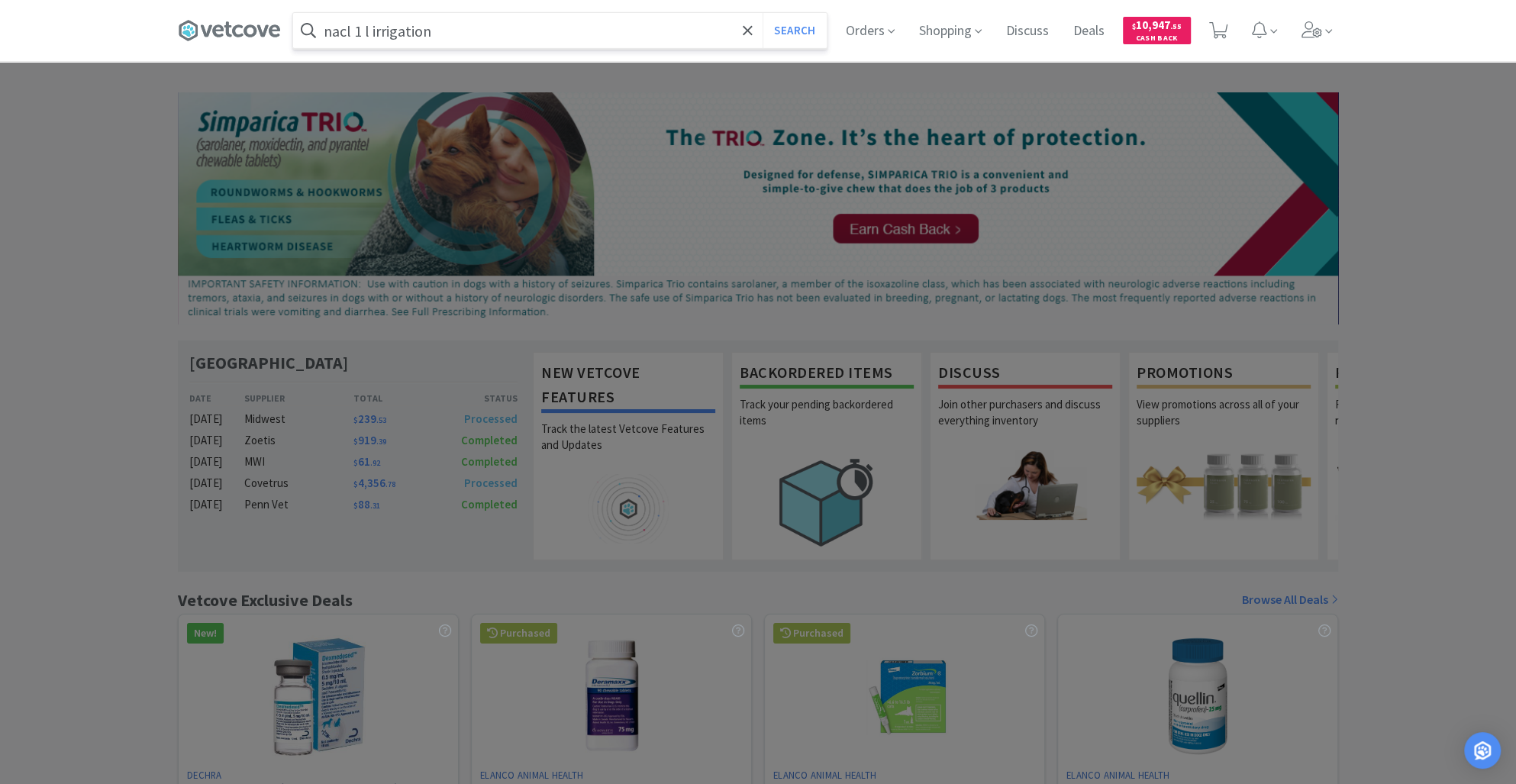
type input "nacl 1 l irrigation"
click at [763, 13] on button "Search" at bounding box center [795, 30] width 64 height 35
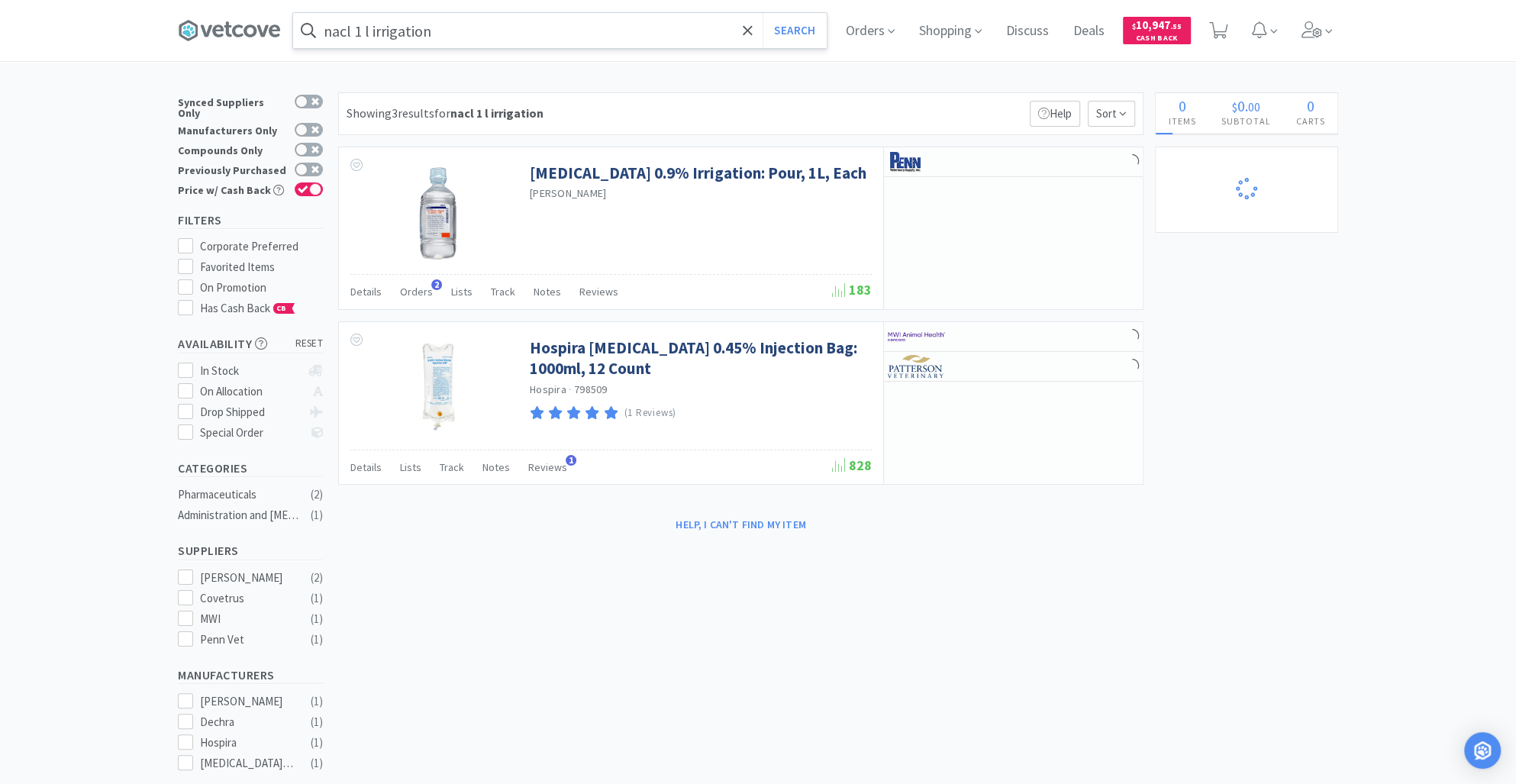
select select "20"
select select "40"
select select "2"
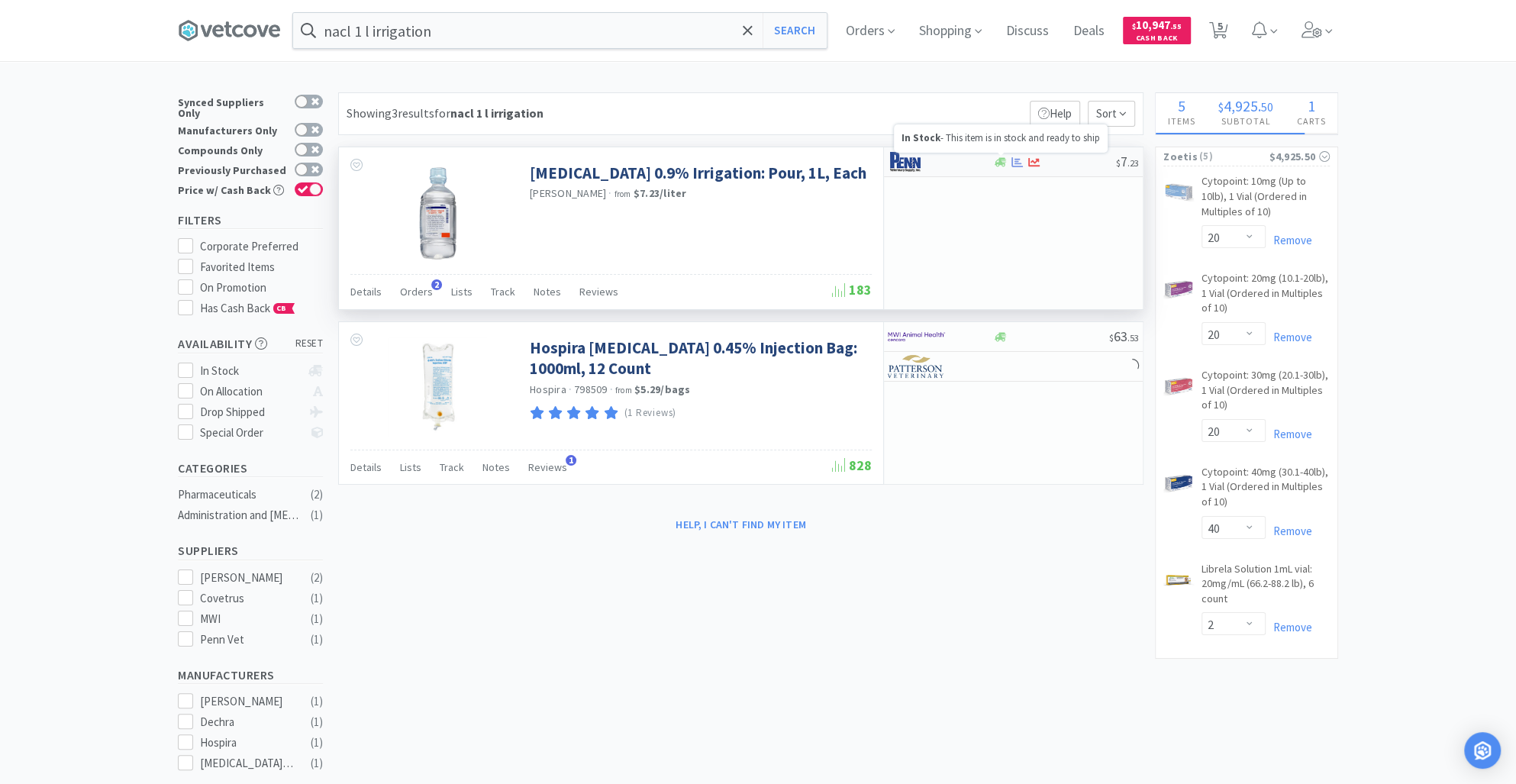
click at [996, 164] on icon at bounding box center [1000, 162] width 11 height 11
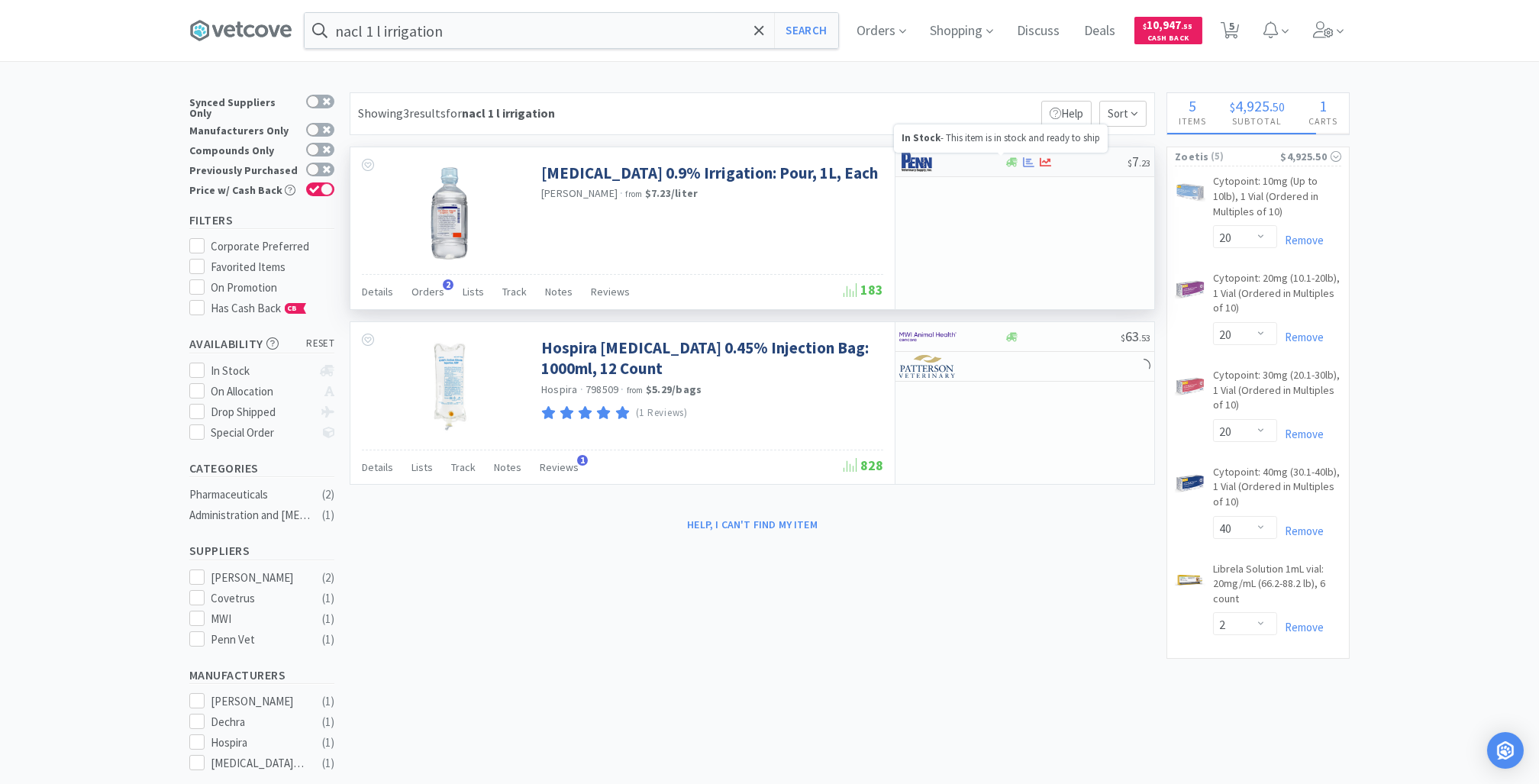
select select "1"
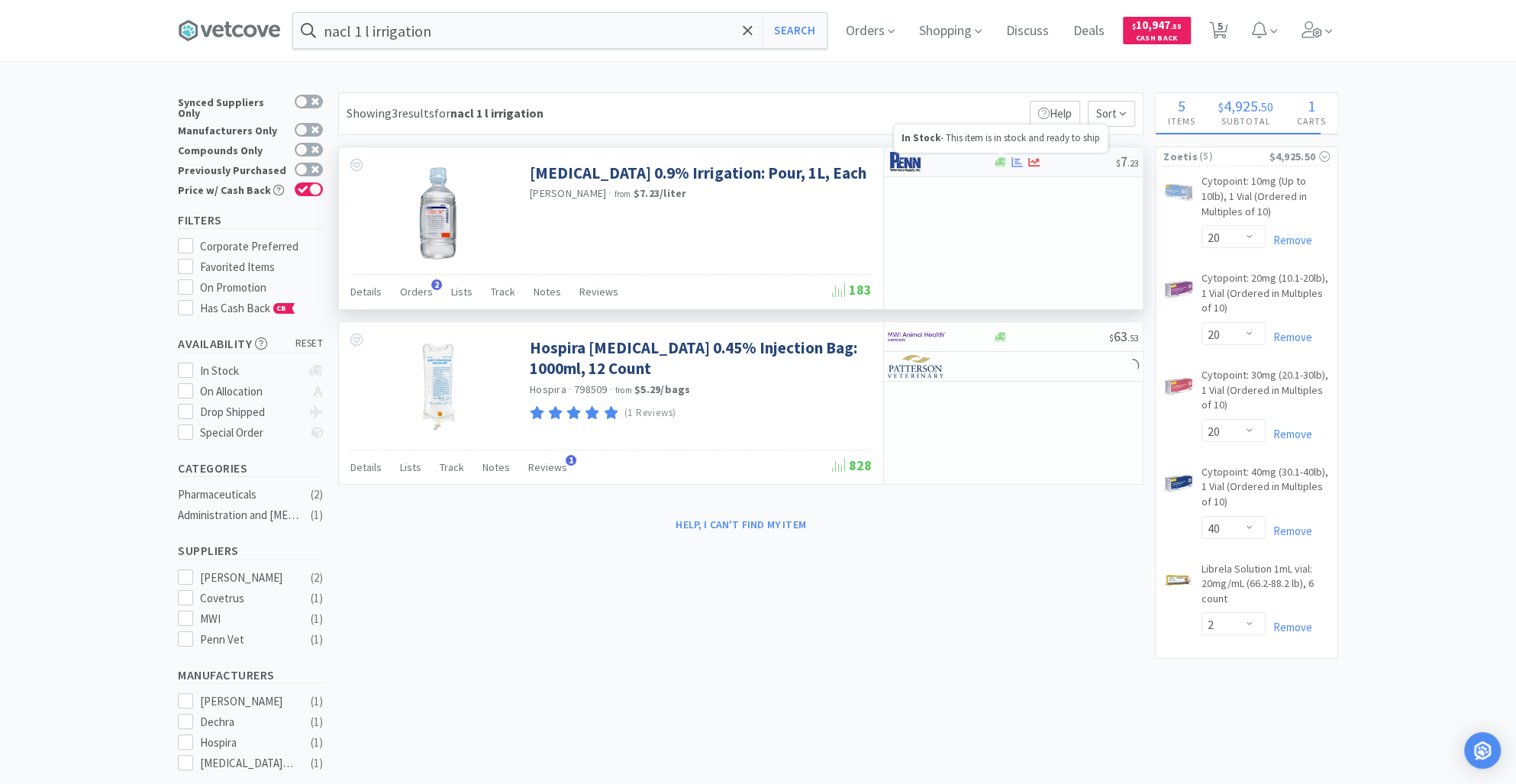
click at [998, 160] on icon at bounding box center [1000, 162] width 11 height 9
select select "1"
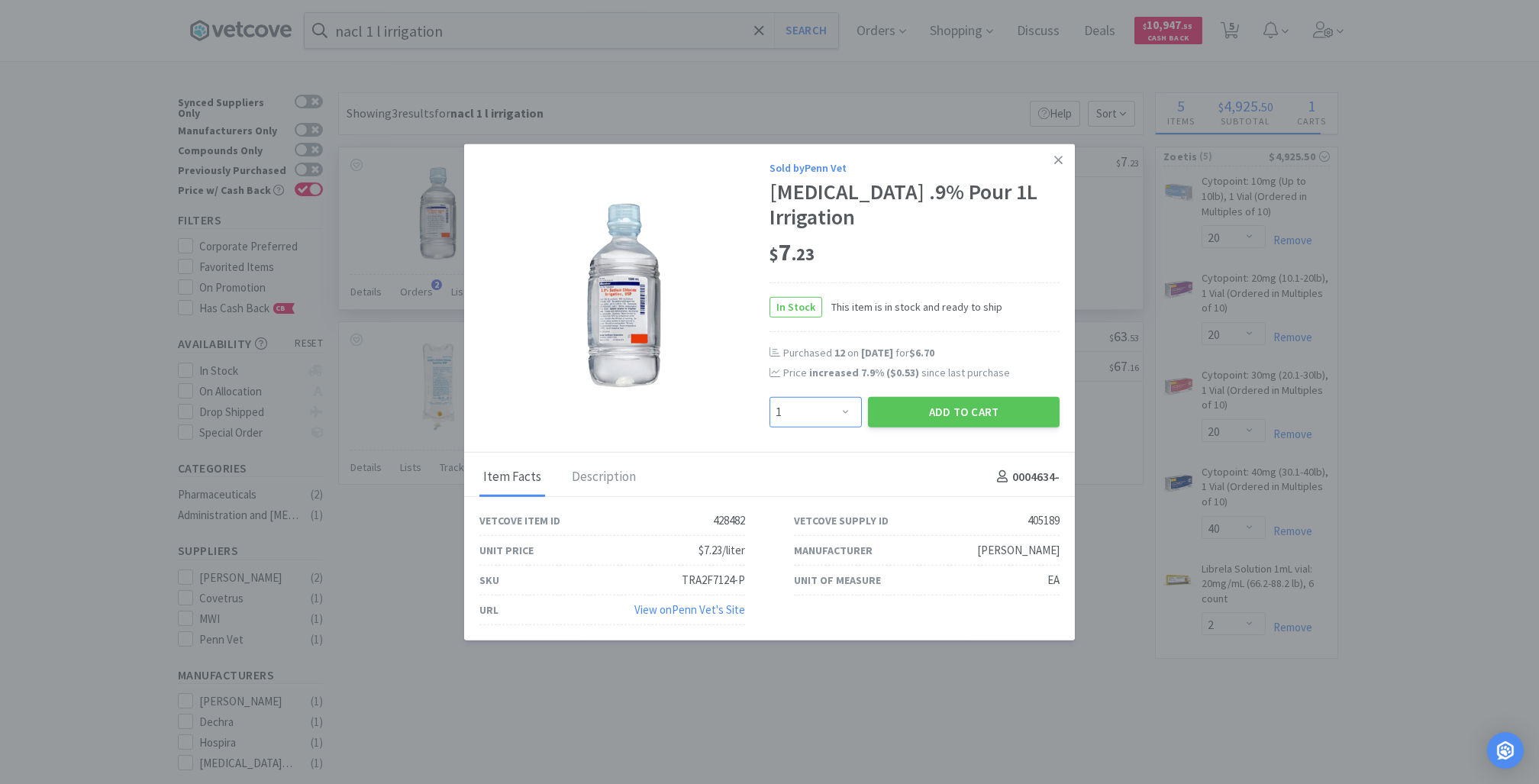
click at [848, 413] on select "Enter Quantity 1 2 3 4 5 6 7 8 9 10 11 12 13 14 15 16 17 18 19 20 Enter Quantity" at bounding box center [815, 412] width 92 height 31
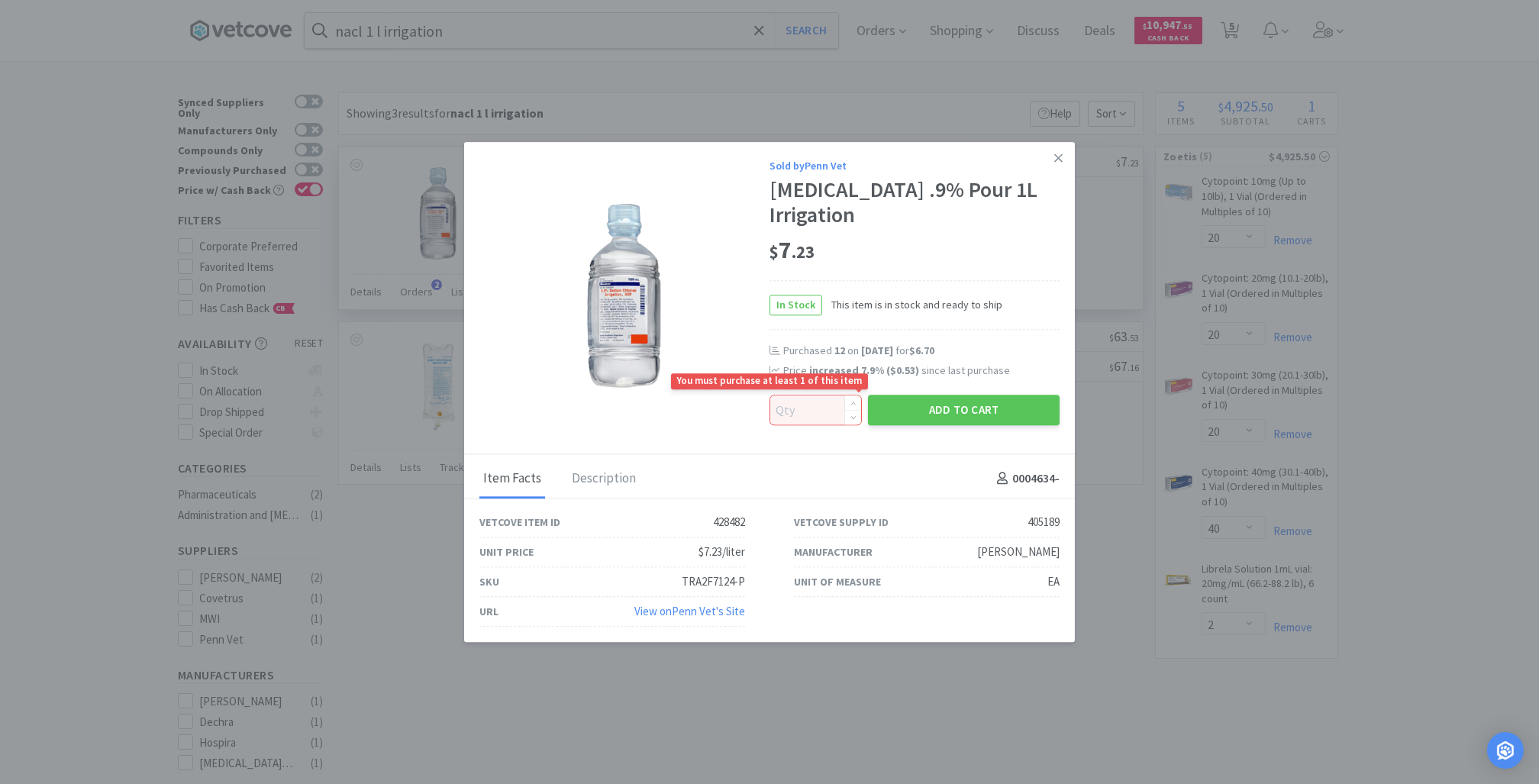
click at [788, 413] on input at bounding box center [816, 410] width 91 height 29
type input "24"
click at [911, 400] on button "Add to Cart" at bounding box center [963, 410] width 192 height 31
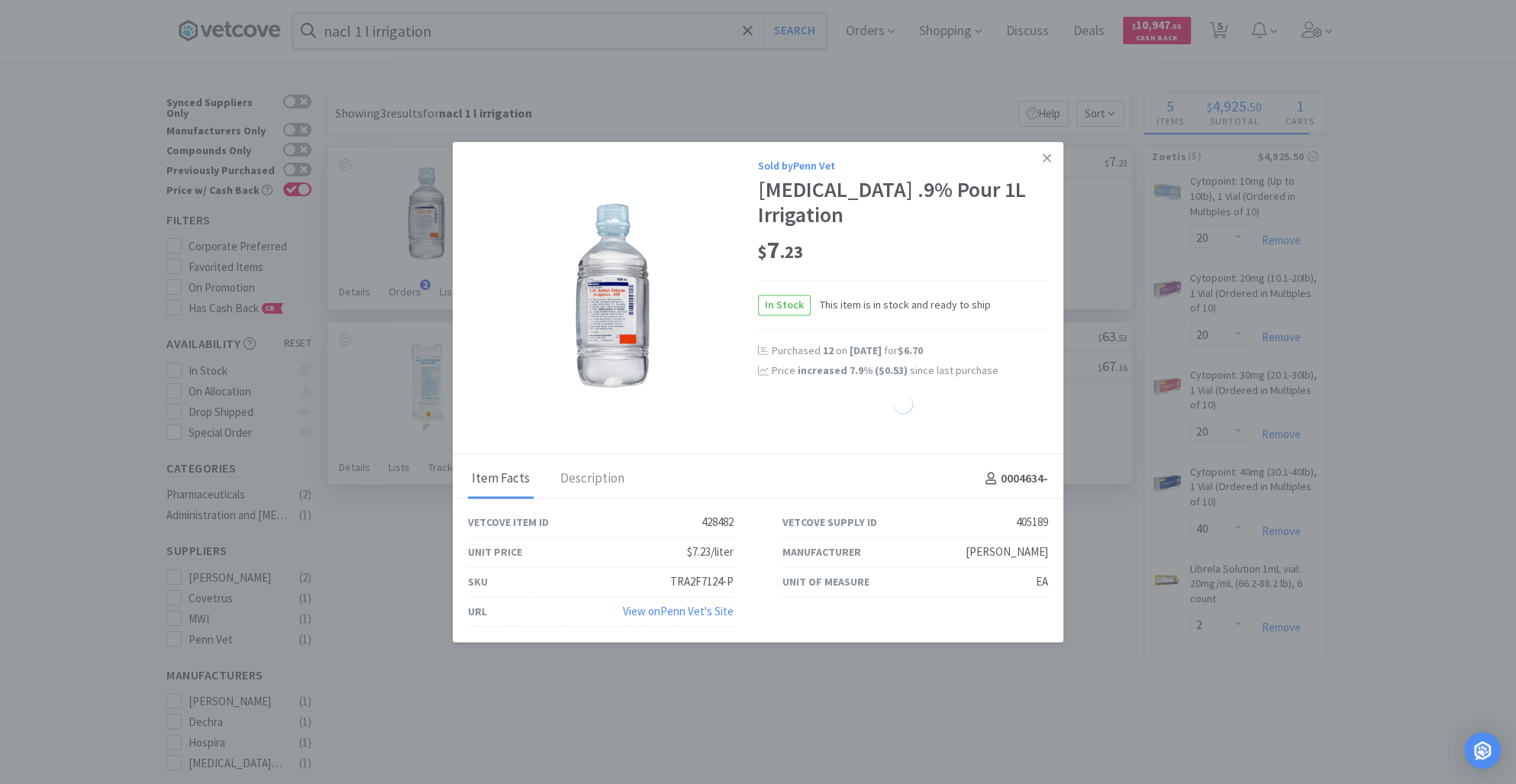
select select "24"
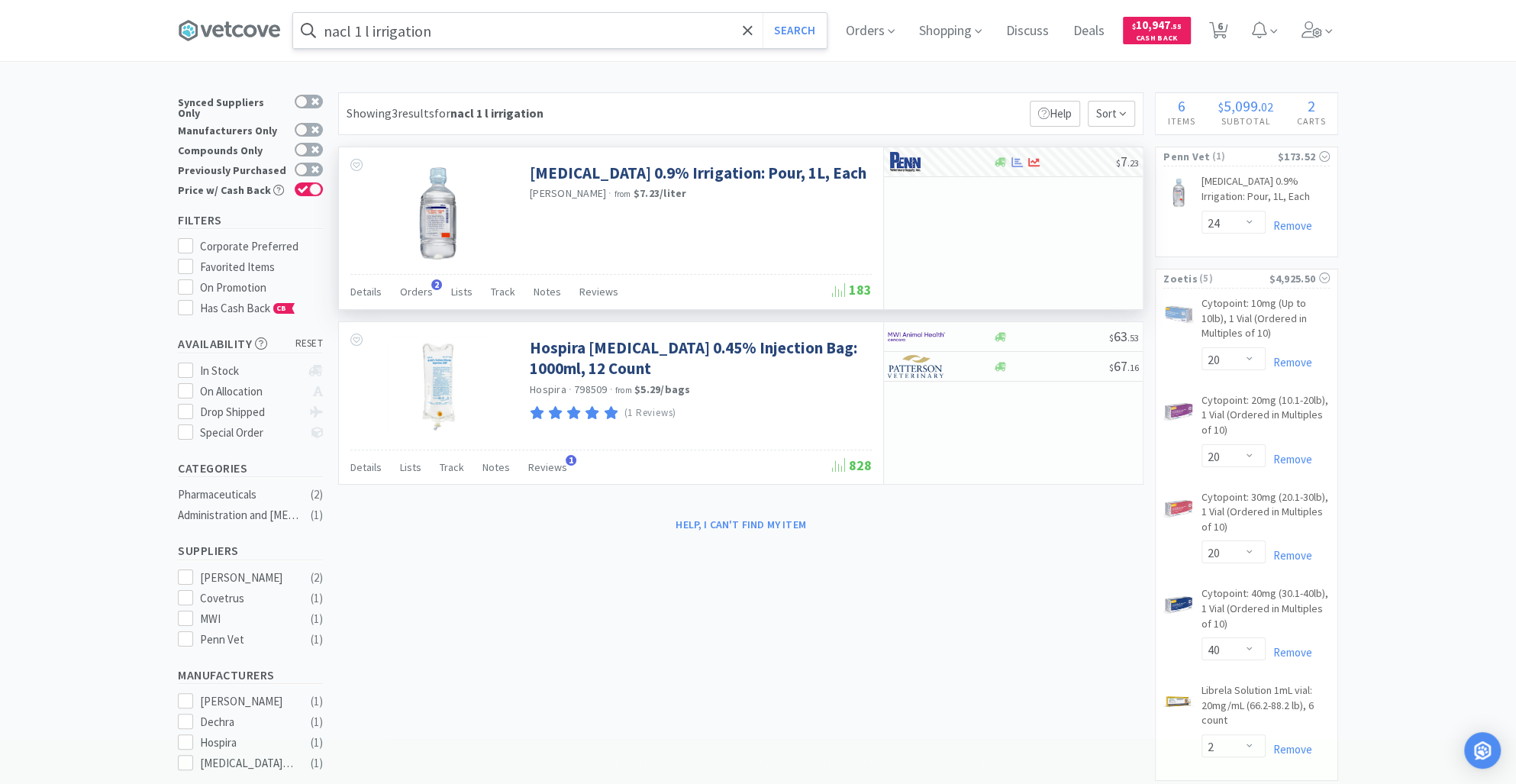
click at [373, 28] on input "nacl 1 l irrigation" at bounding box center [560, 30] width 533 height 35
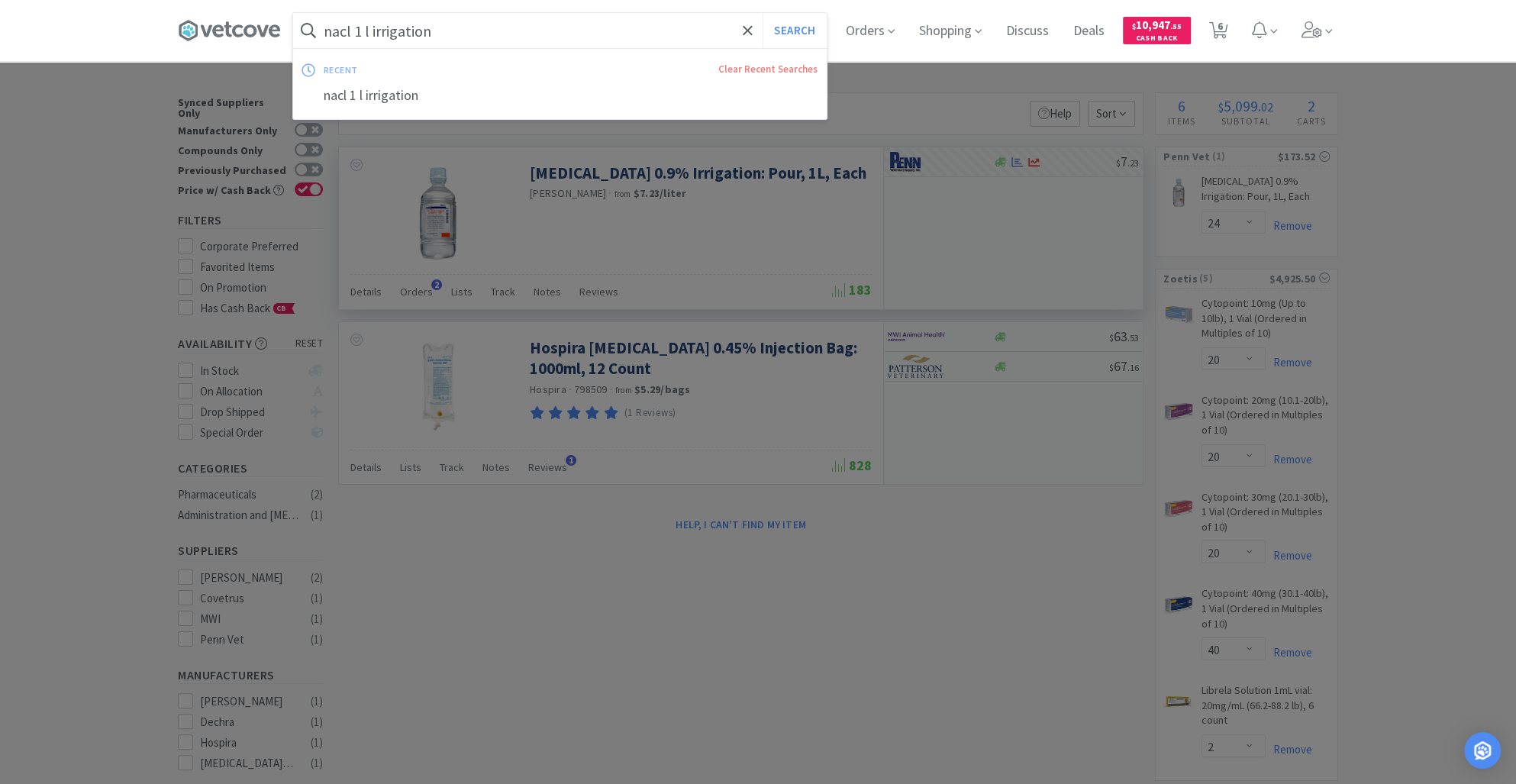
click at [373, 28] on input "nacl 1 l irrigation" at bounding box center [560, 30] width 533 height 35
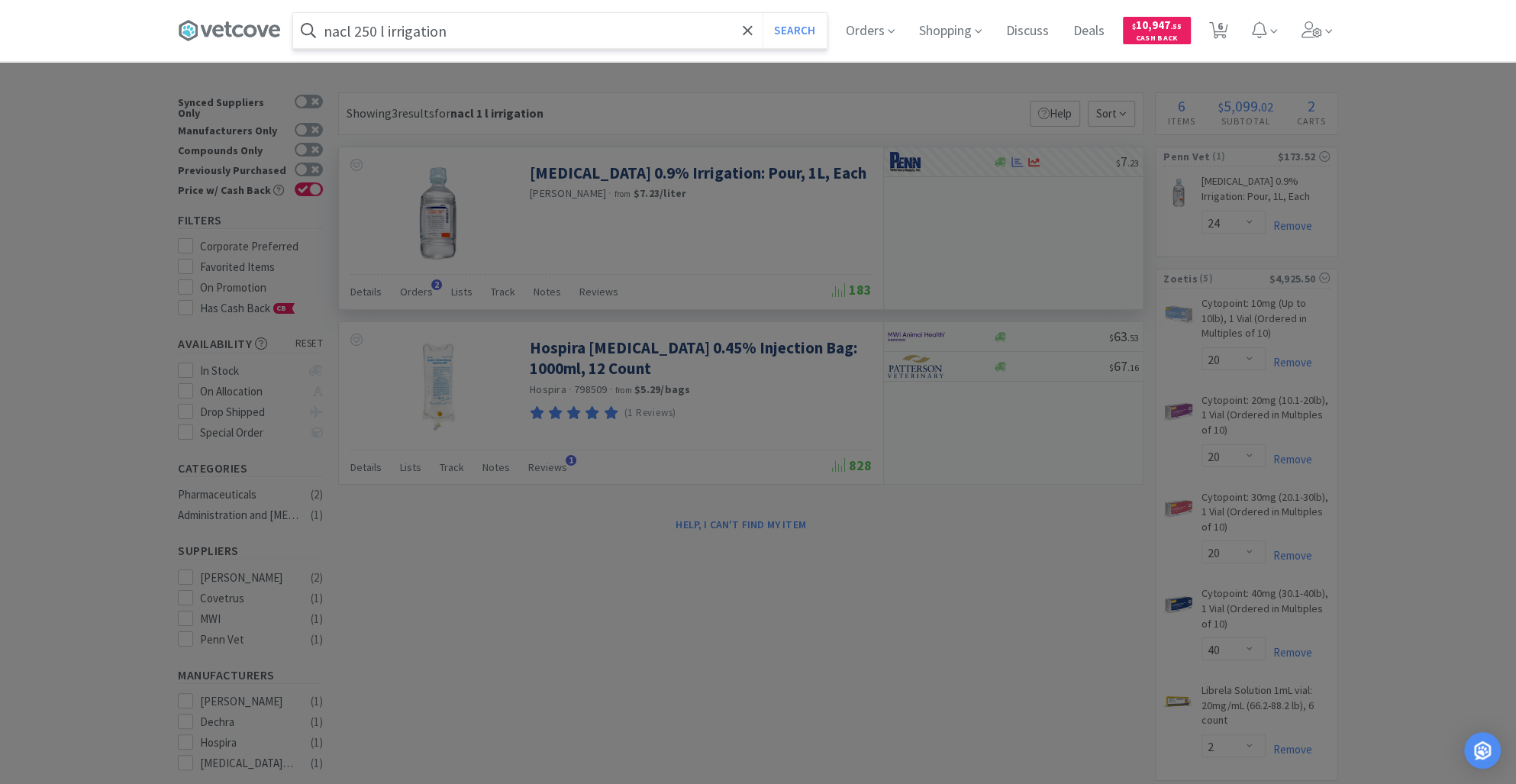
click at [395, 31] on input "nacl 250 l irrigation" at bounding box center [560, 30] width 533 height 35
type input "nacl 250 ml irrigation"
click at [794, 30] on button "Search" at bounding box center [795, 30] width 64 height 35
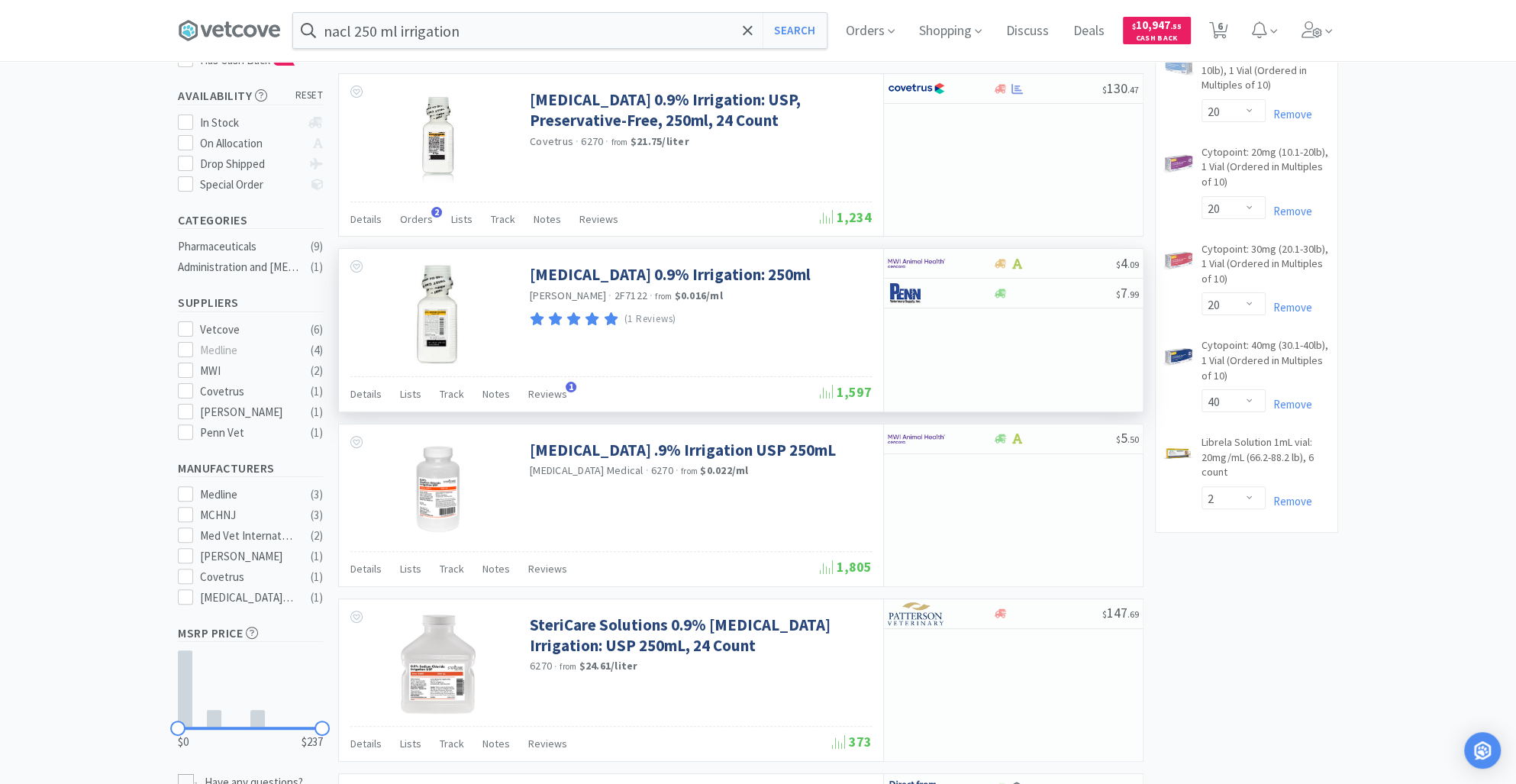
scroll to position [248, 0]
click at [998, 291] on icon at bounding box center [1000, 292] width 11 height 9
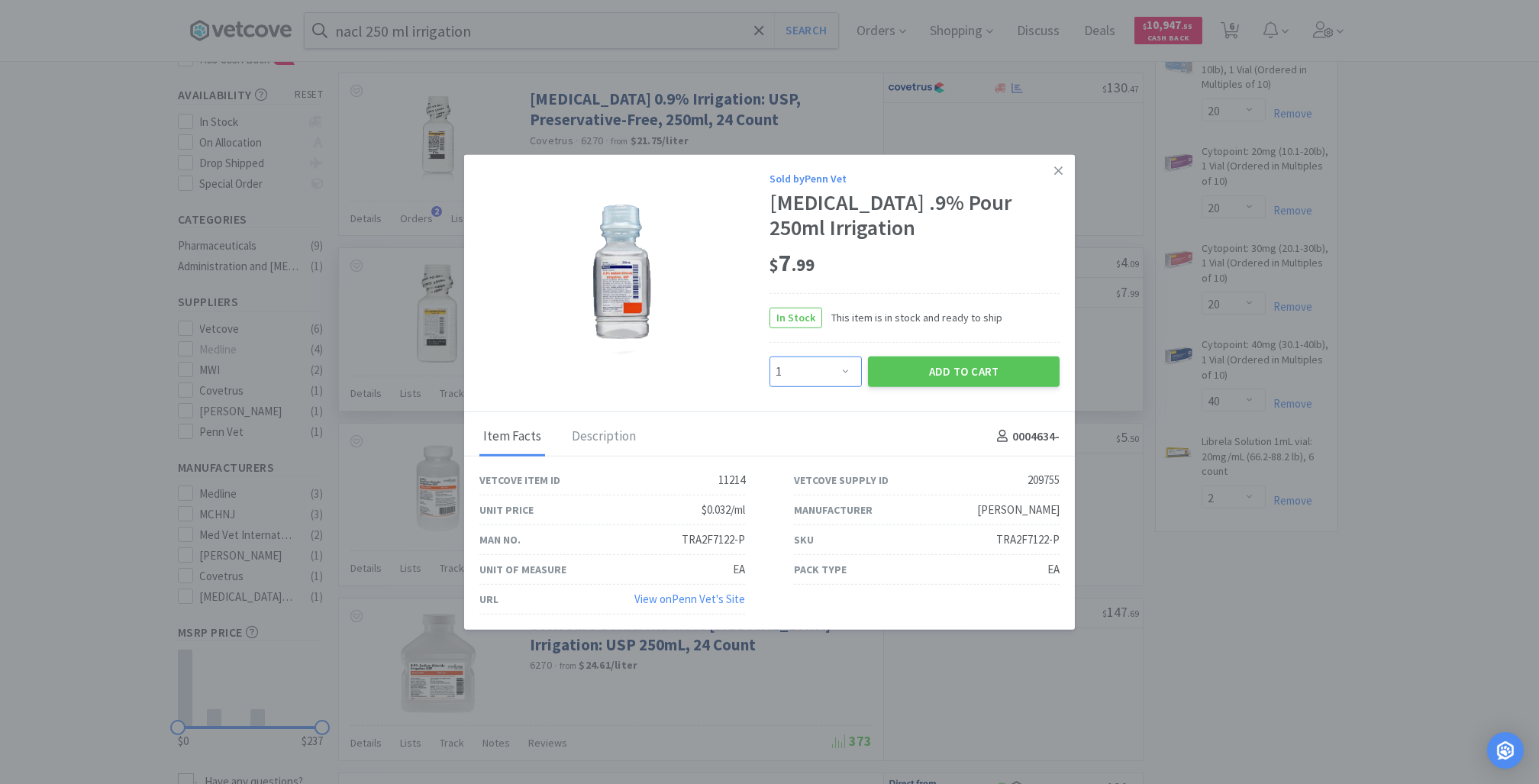
click at [844, 366] on select "Enter Quantity 1 2 3 4 5 6 7 8 9 10 11 12 13 14 15 16 17 18 19 20 Enter Quantity" at bounding box center [815, 371] width 92 height 31
select select "12"
click at [770, 356] on select "Enter Quantity 1 2 3 4 5 6 7 8 9 10 11 12 13 14 15 16 17 18 19 20 Enter Quantity" at bounding box center [815, 371] width 92 height 31
click at [941, 375] on button "Add to Cart" at bounding box center [963, 371] width 192 height 31
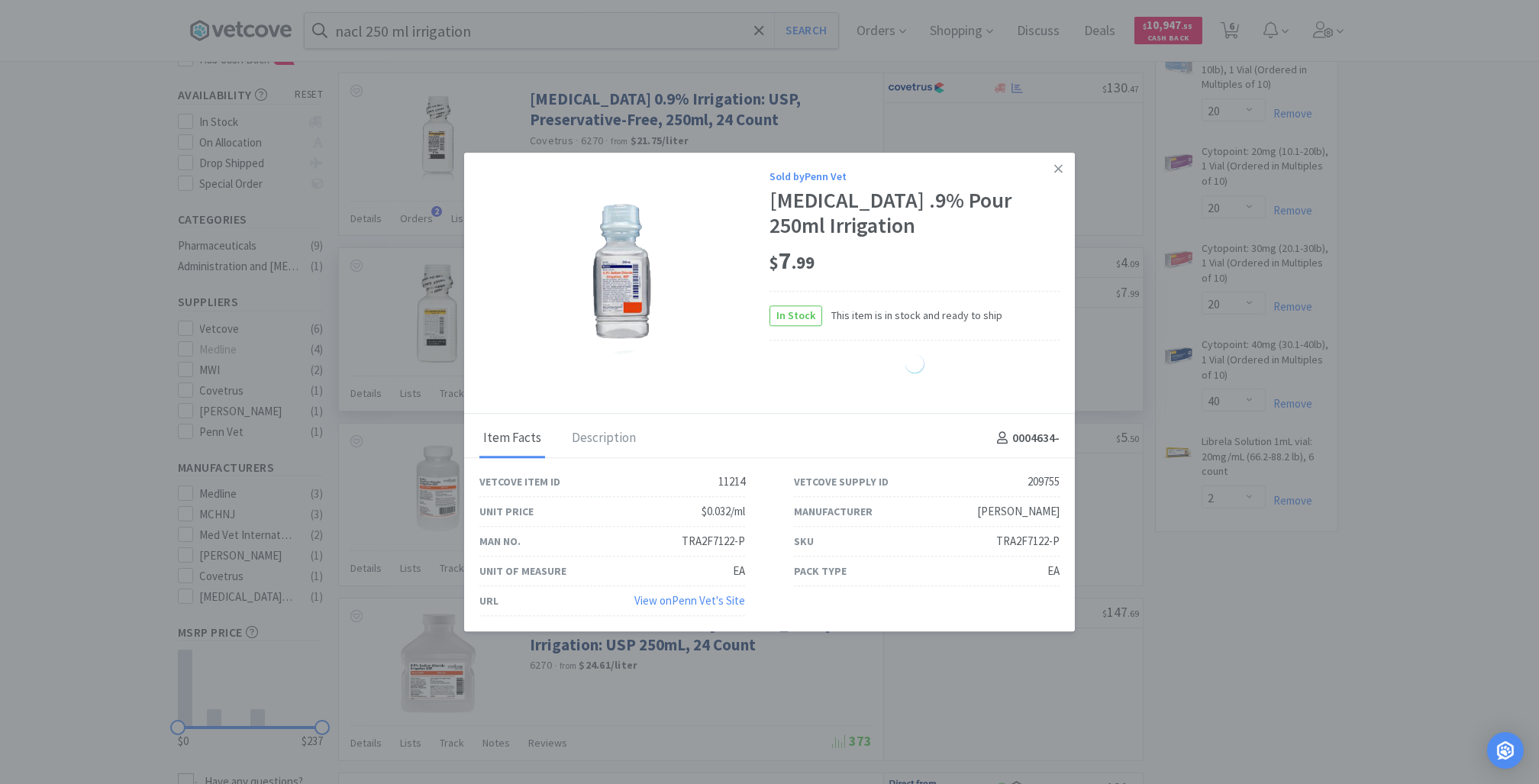
select select "12"
select select "24"
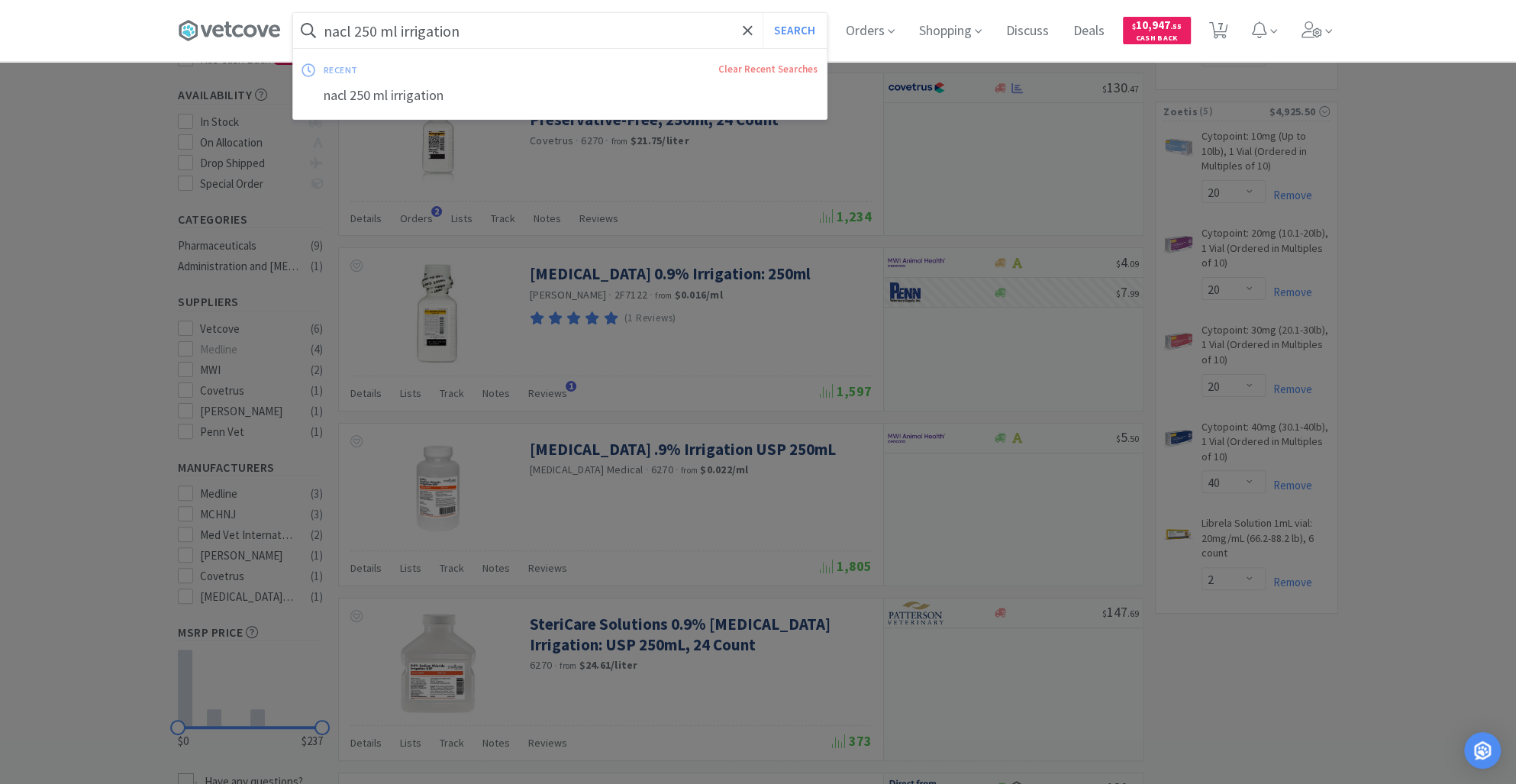
click at [391, 27] on input "nacl 250 ml irrigation" at bounding box center [560, 30] width 533 height 35
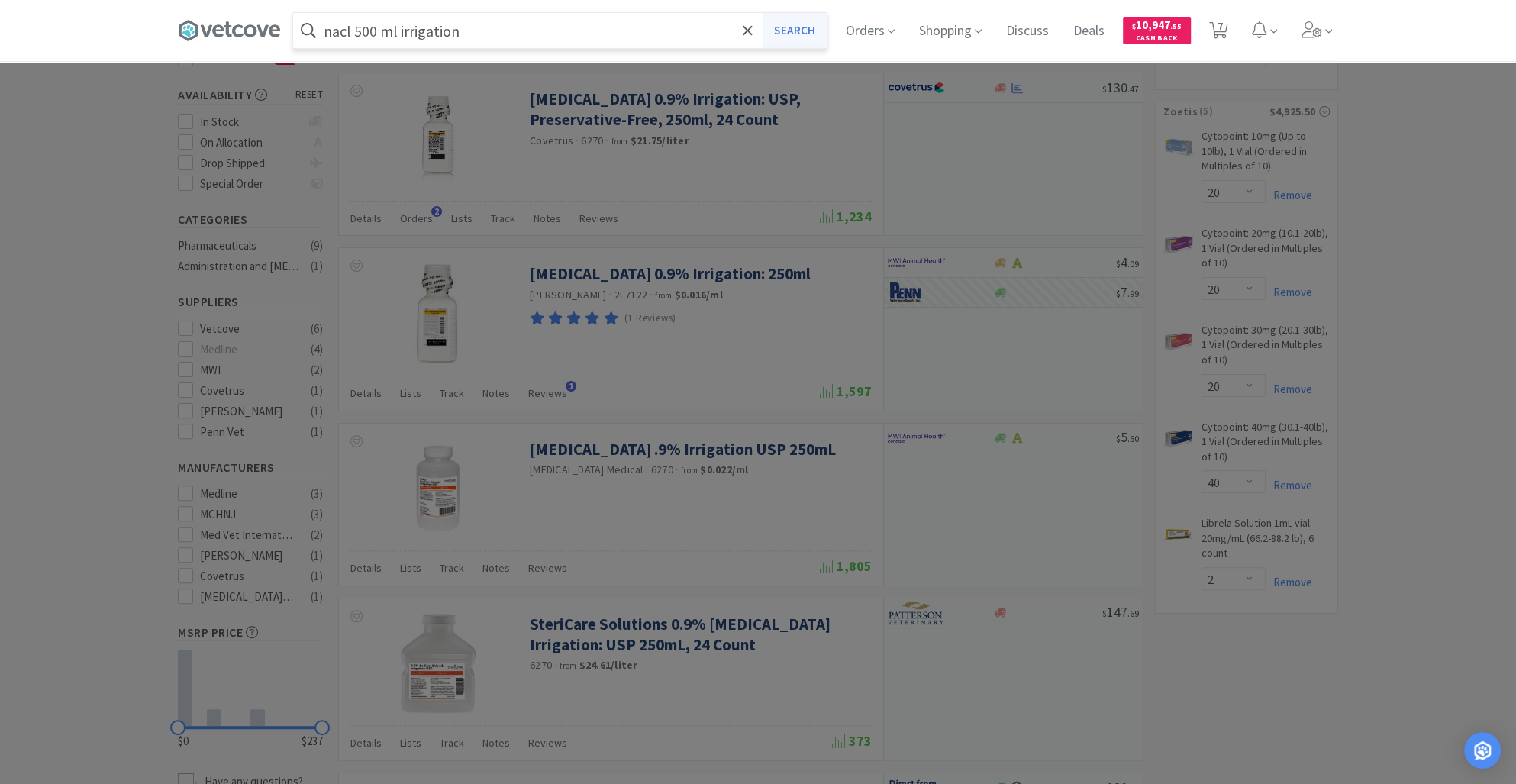
type input "nacl 500 ml irrigation"
click at [783, 21] on button "Search" at bounding box center [795, 30] width 64 height 35
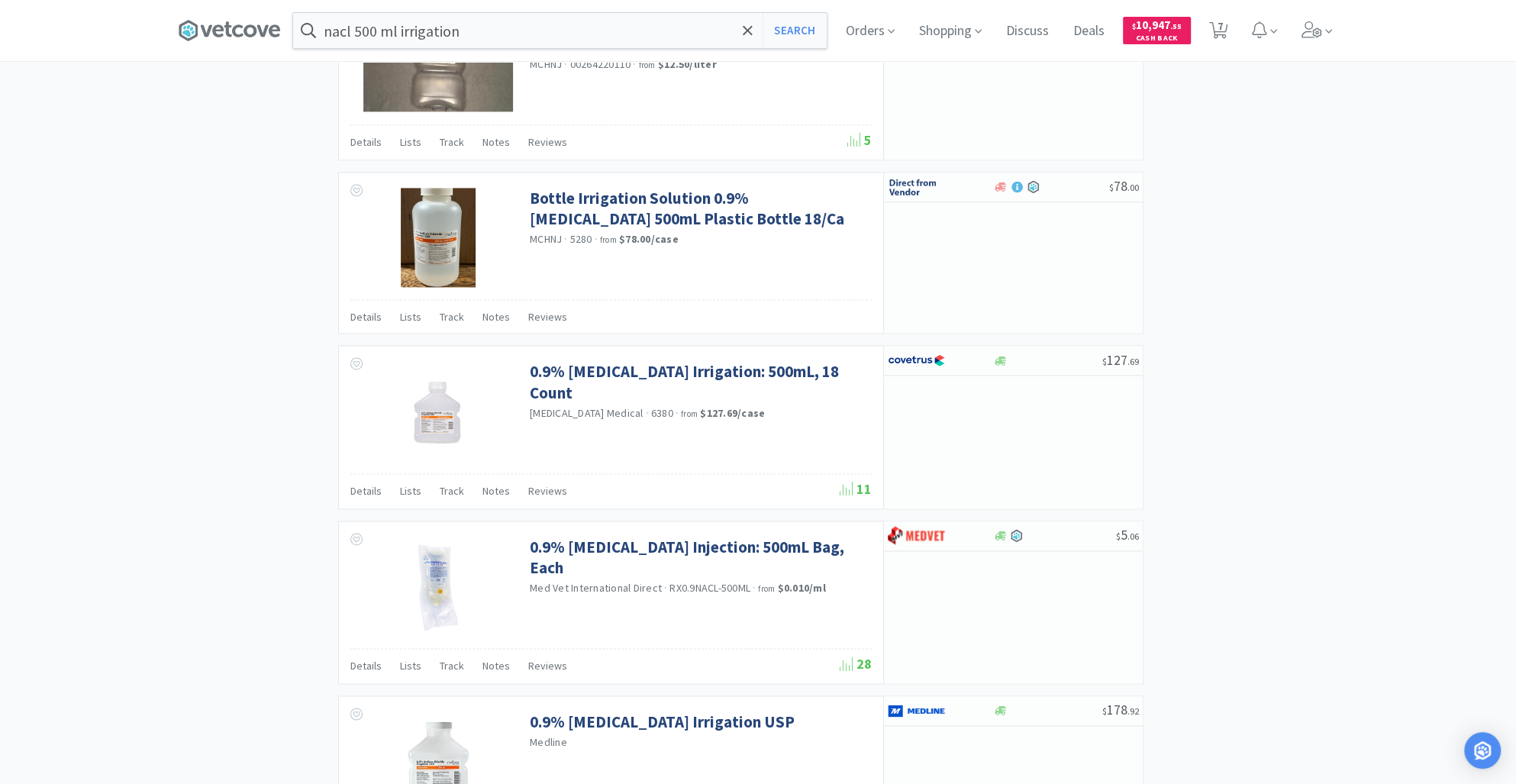
scroll to position [2105, 0]
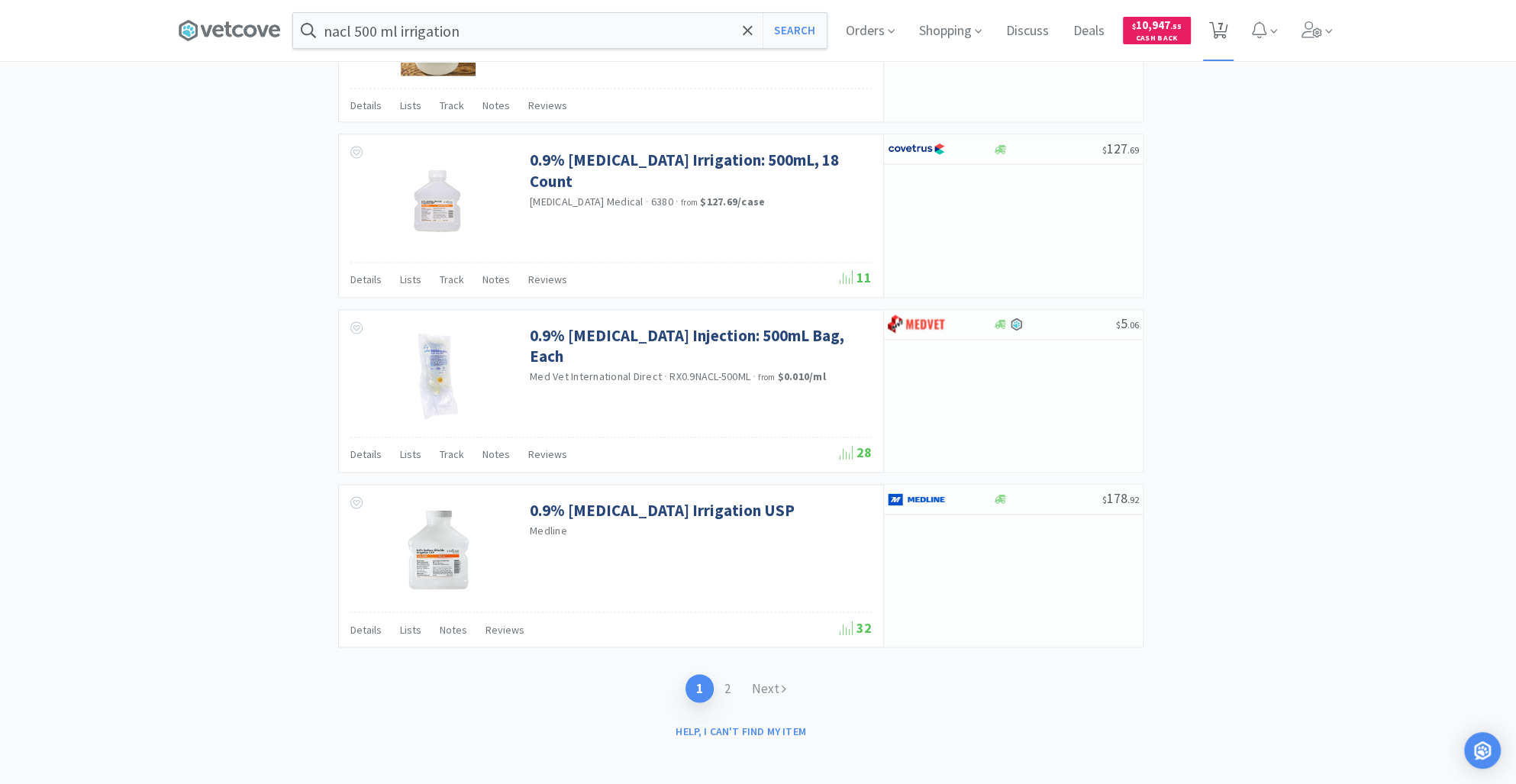
click at [1228, 31] on icon at bounding box center [1218, 31] width 19 height 17
select select "20"
select select "40"
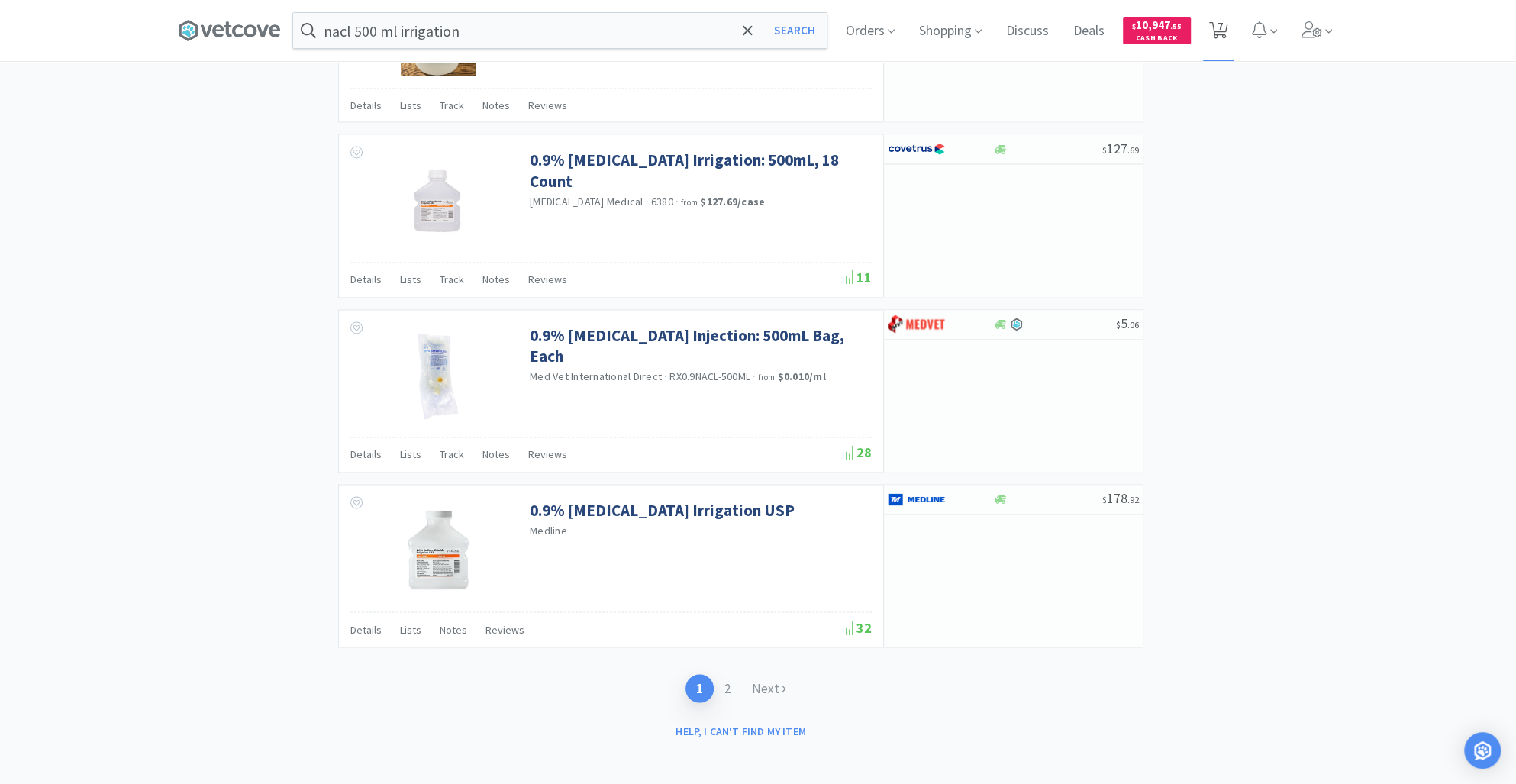
select select "2"
select select "12"
select select "24"
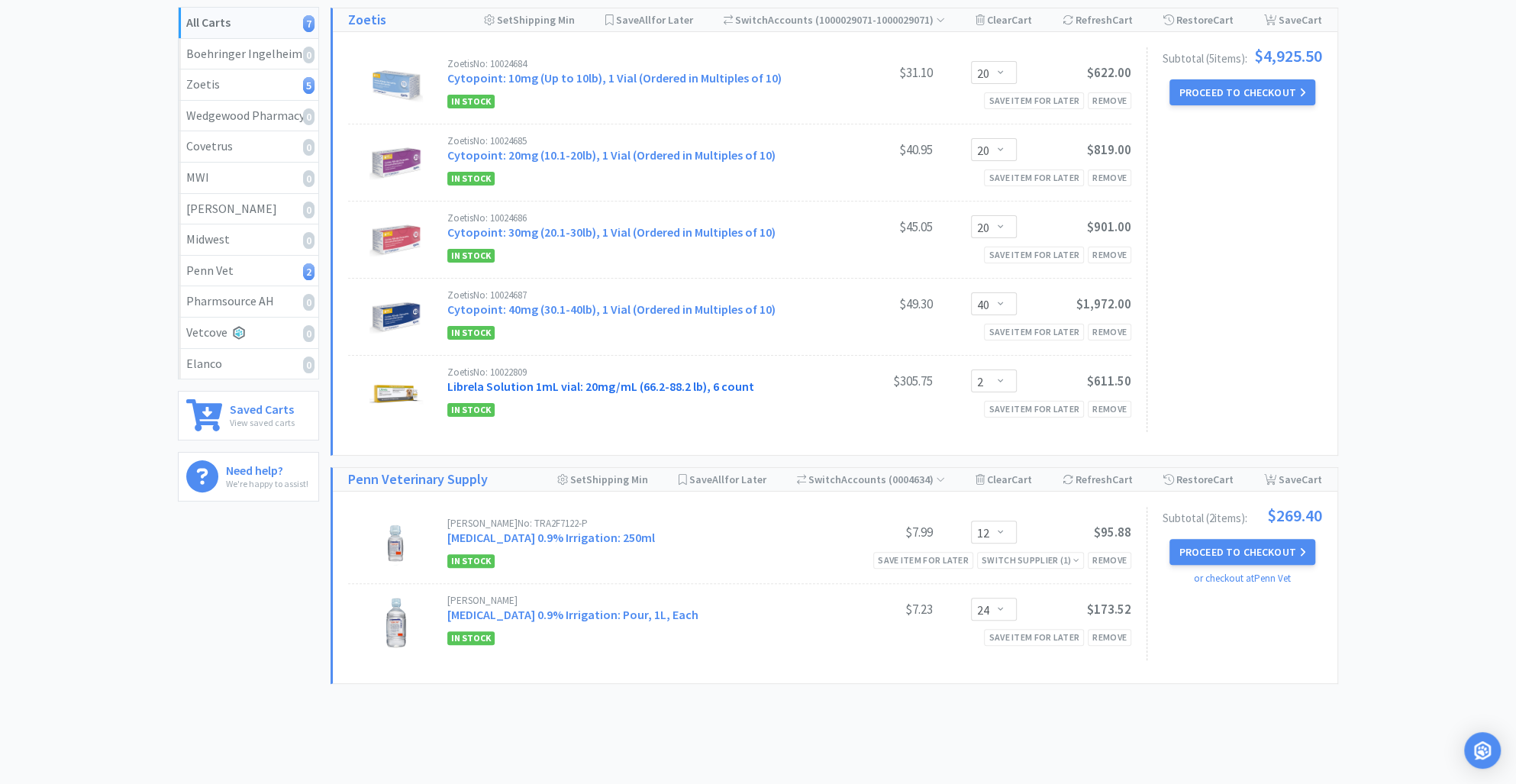
scroll to position [248, 0]
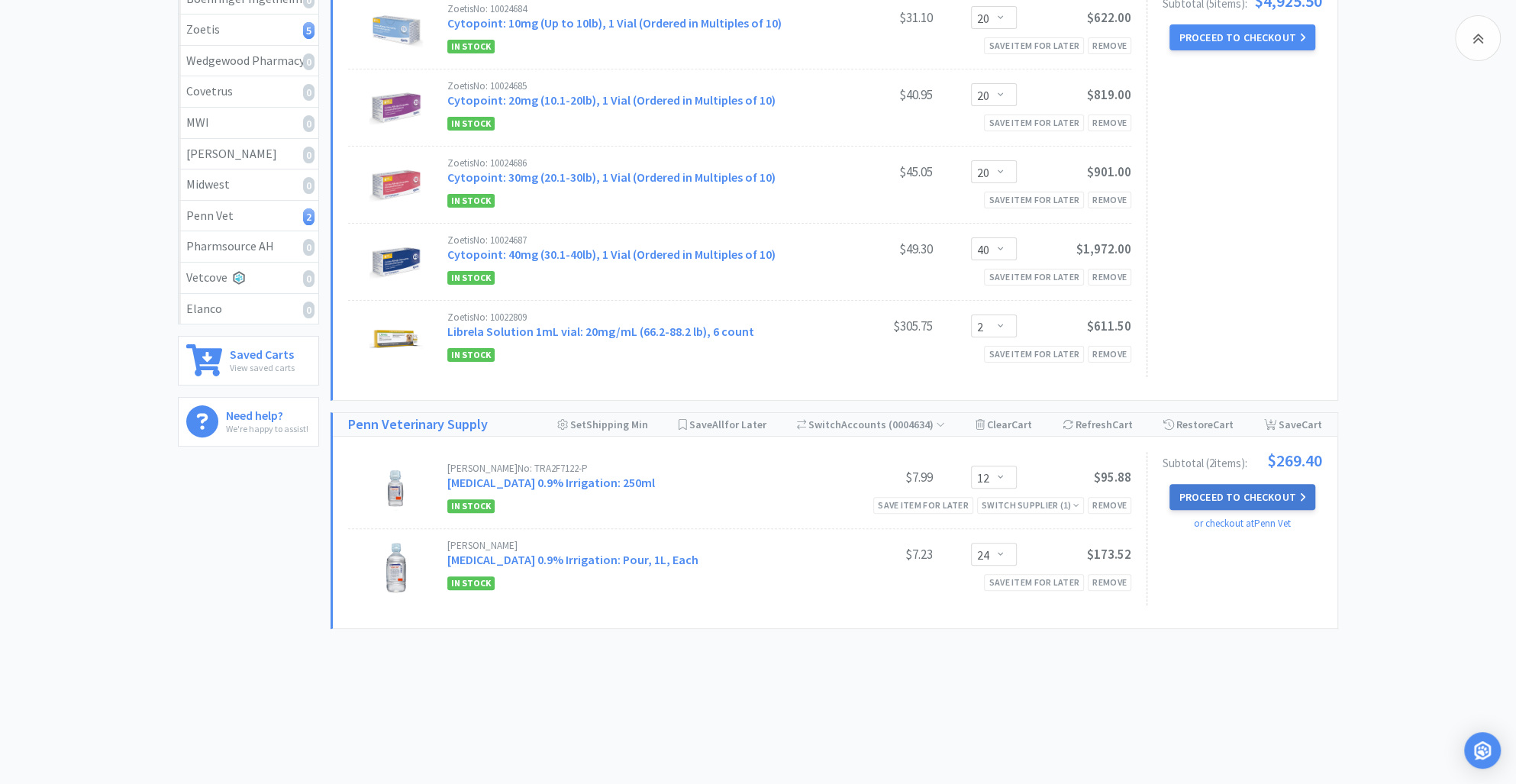
click at [1251, 493] on button "Proceed to Checkout" at bounding box center [1242, 497] width 145 height 26
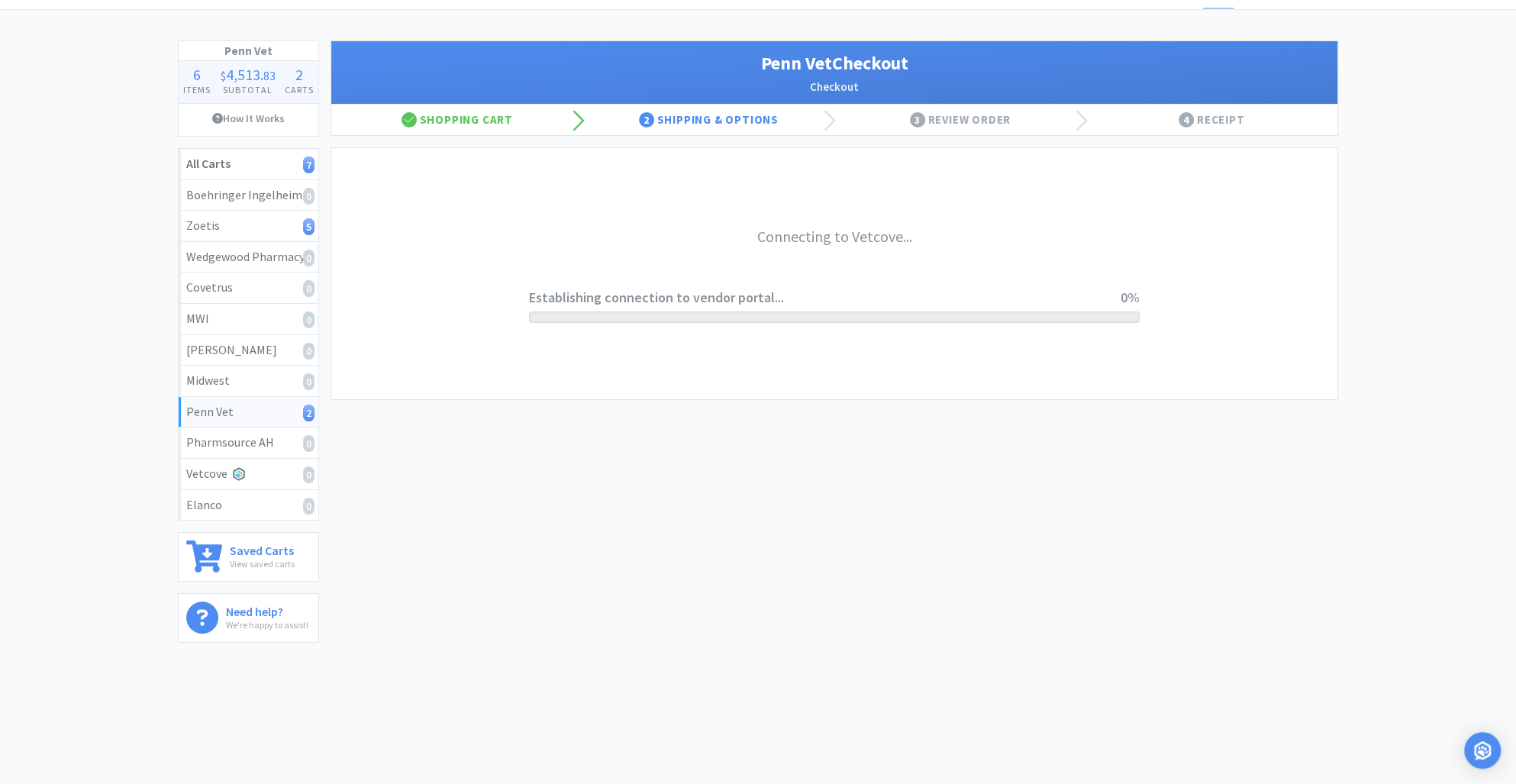
scroll to position [51, 0]
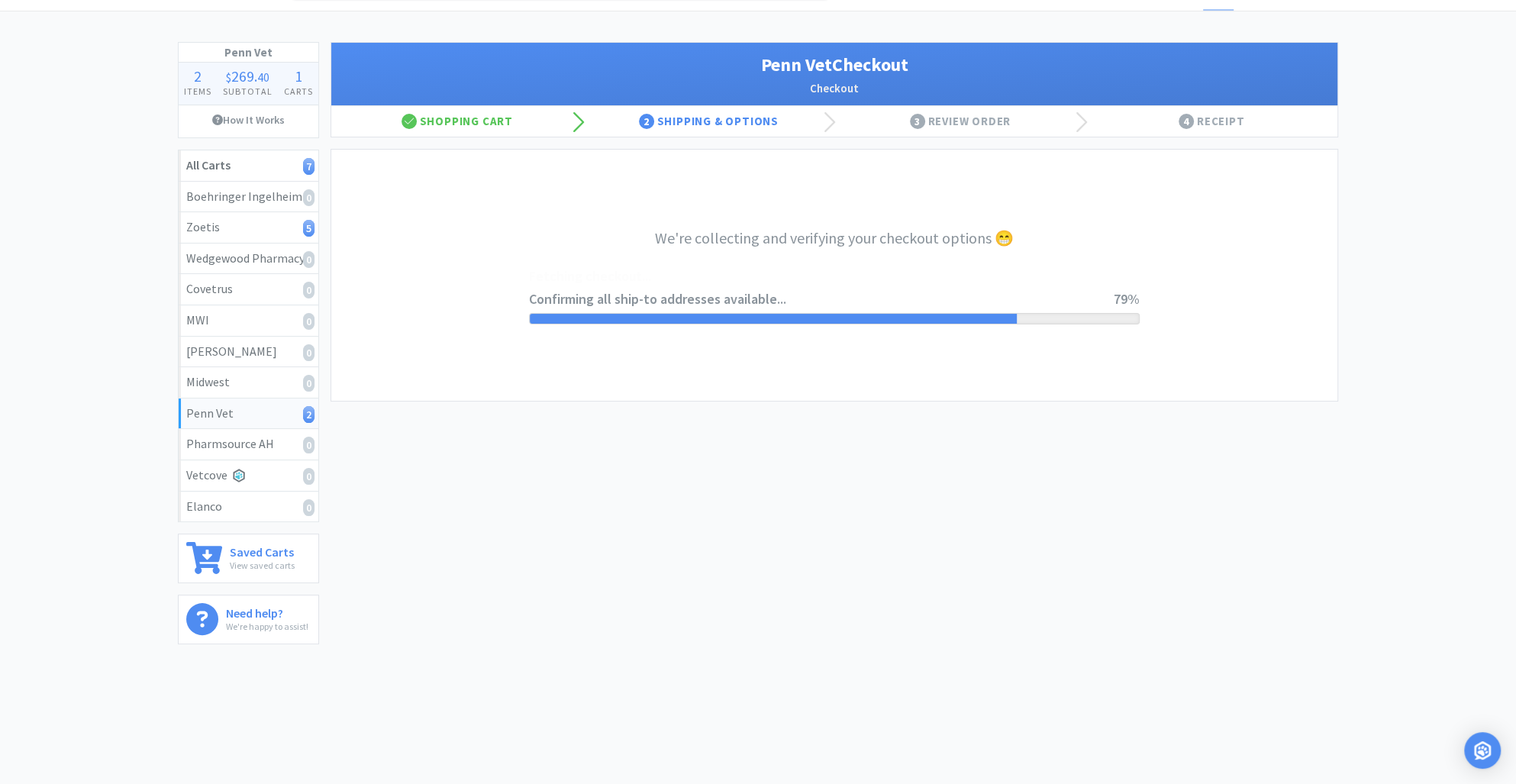
select select "terms"
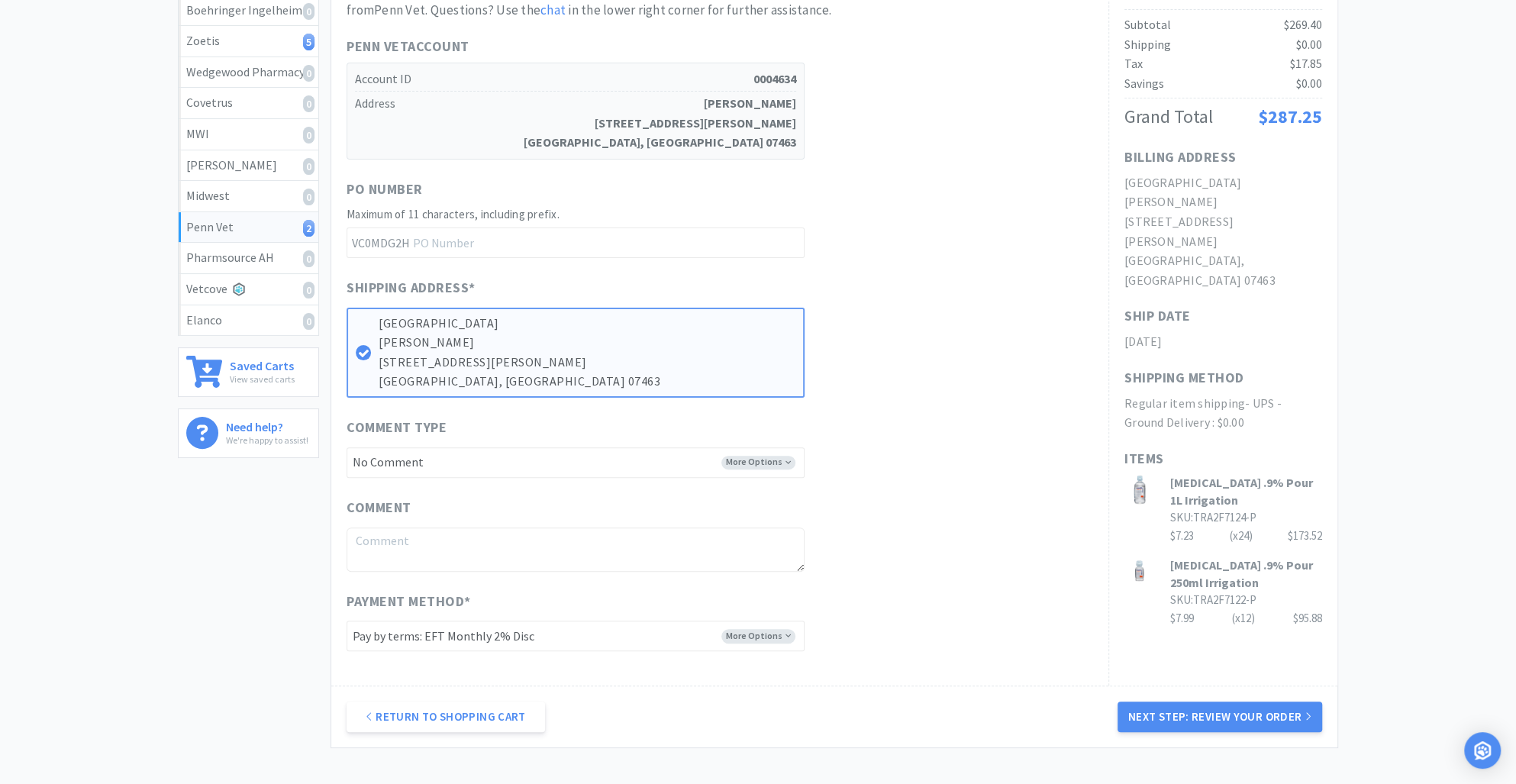
scroll to position [356, 0]
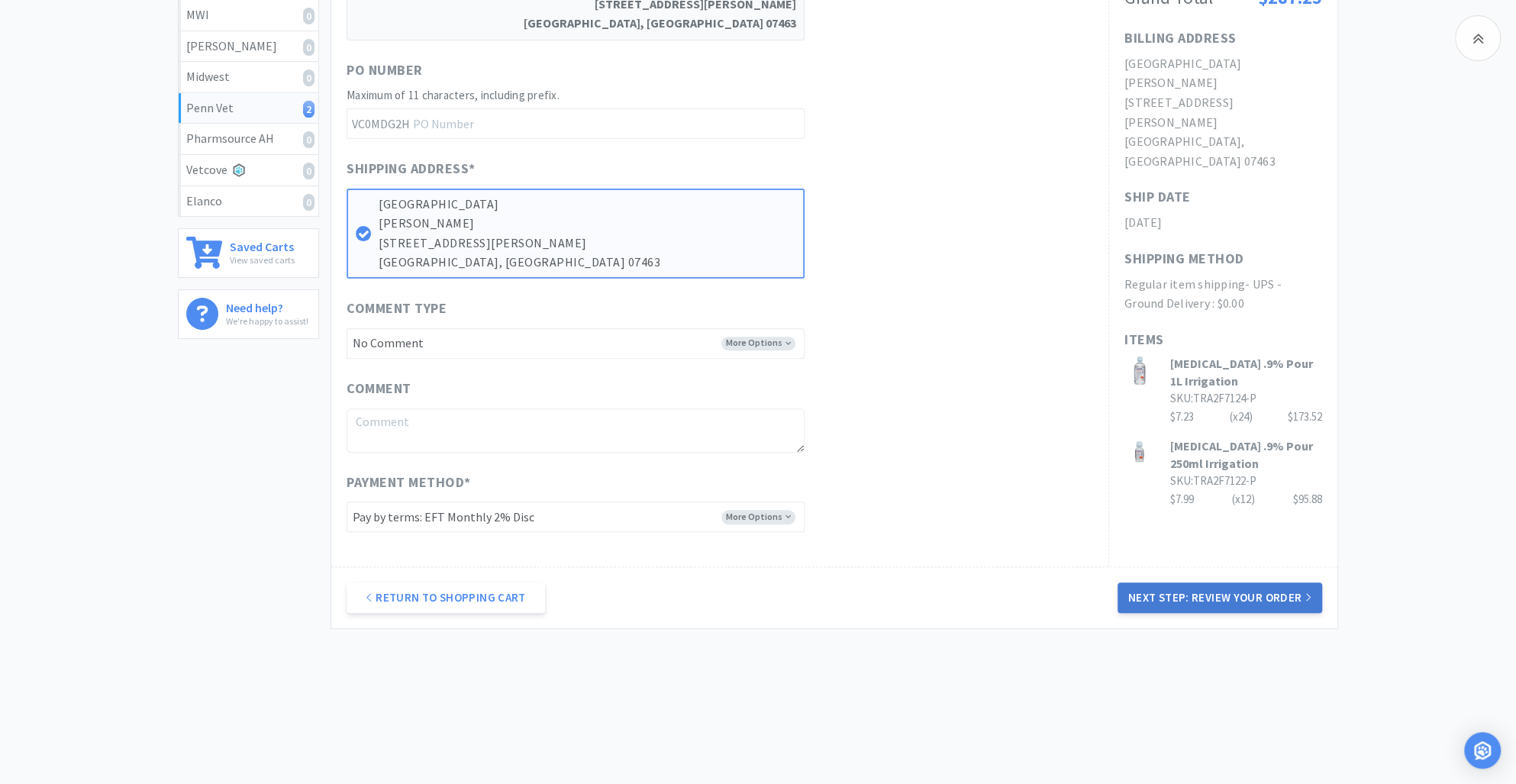
click at [1184, 589] on button "Next Step: Review Your Order" at bounding box center [1220, 597] width 205 height 31
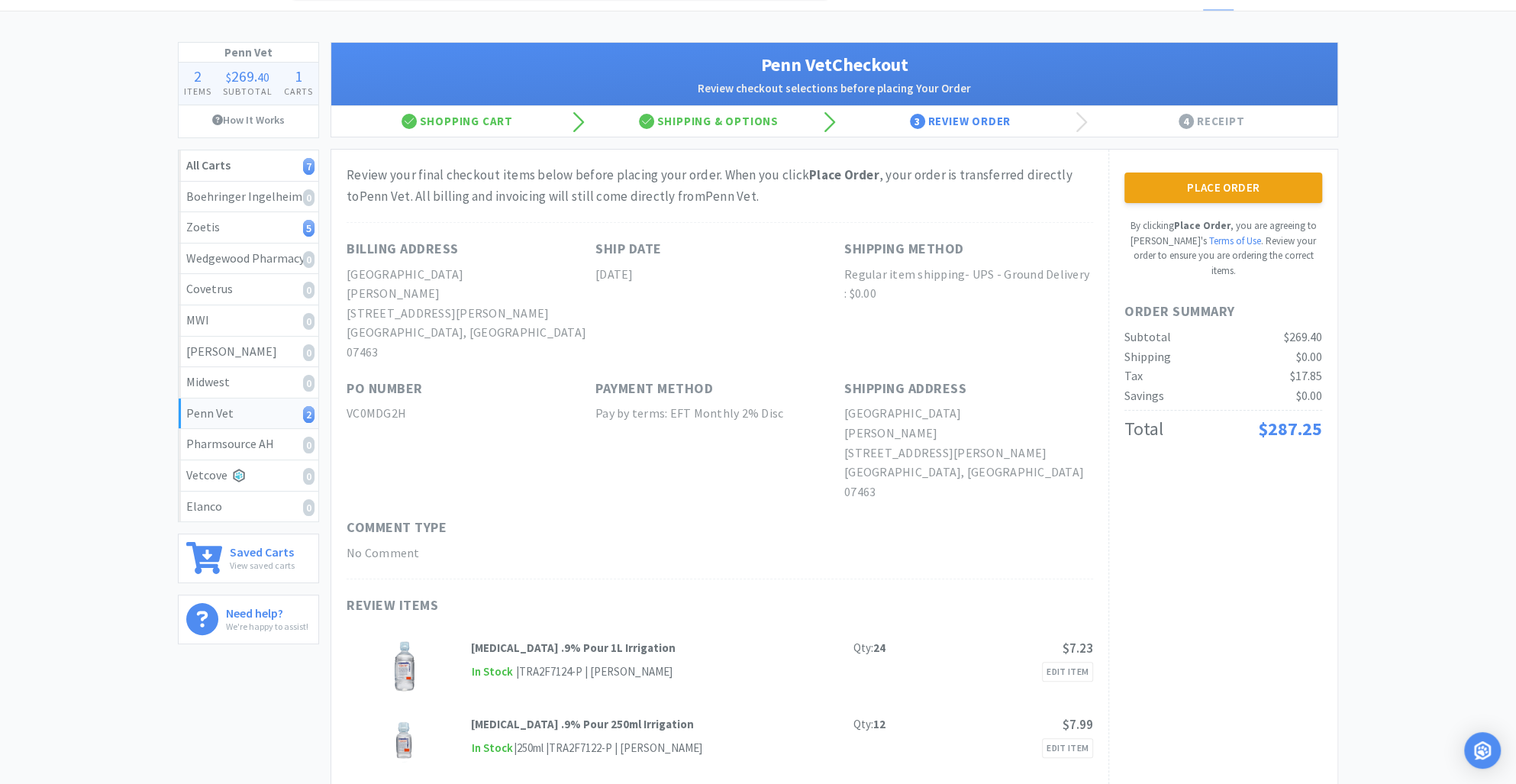
scroll to position [0, 0]
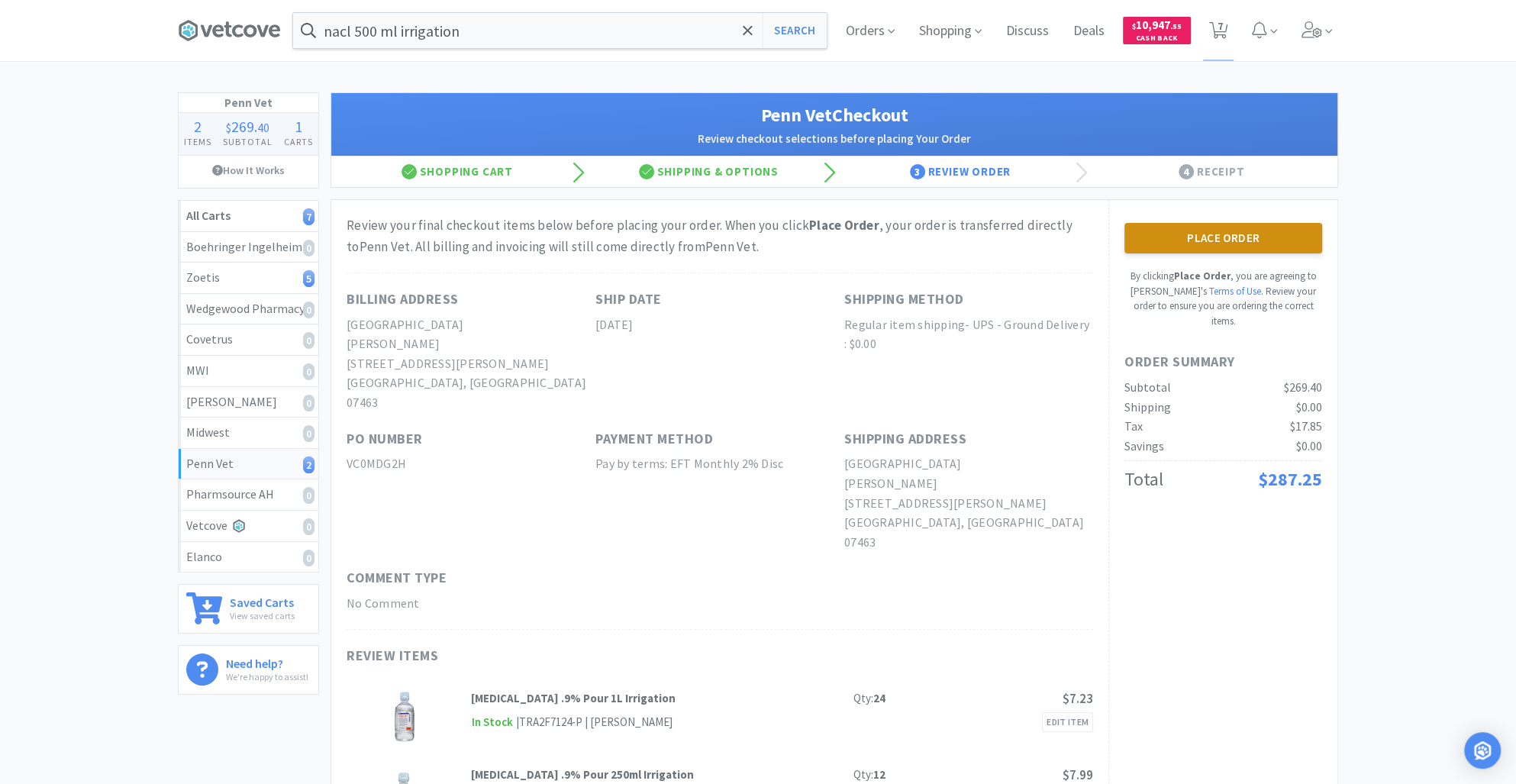
click at [1226, 235] on button "Place Order" at bounding box center [1224, 238] width 198 height 31
